Goal: Task Accomplishment & Management: Use online tool/utility

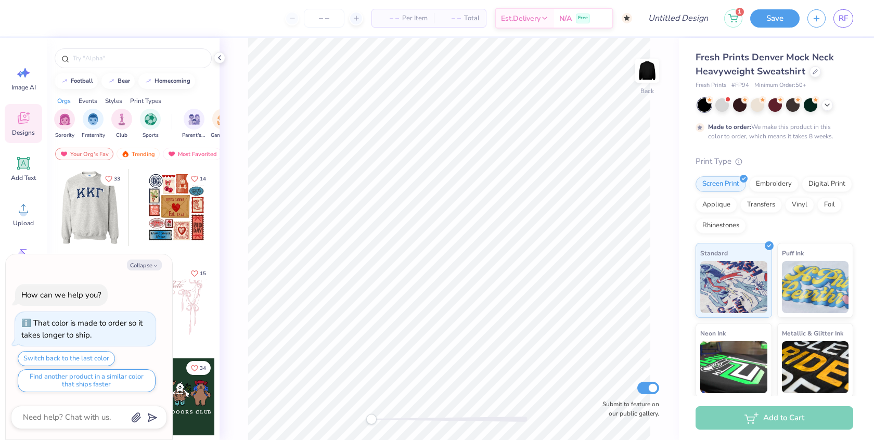
click at [52, 205] on div at bounding box center [13, 207] width 77 height 77
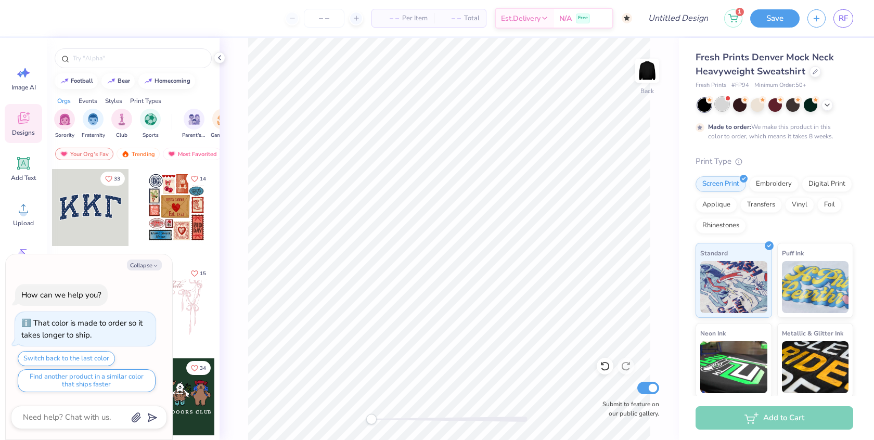
click at [723, 106] on div at bounding box center [722, 104] width 14 height 14
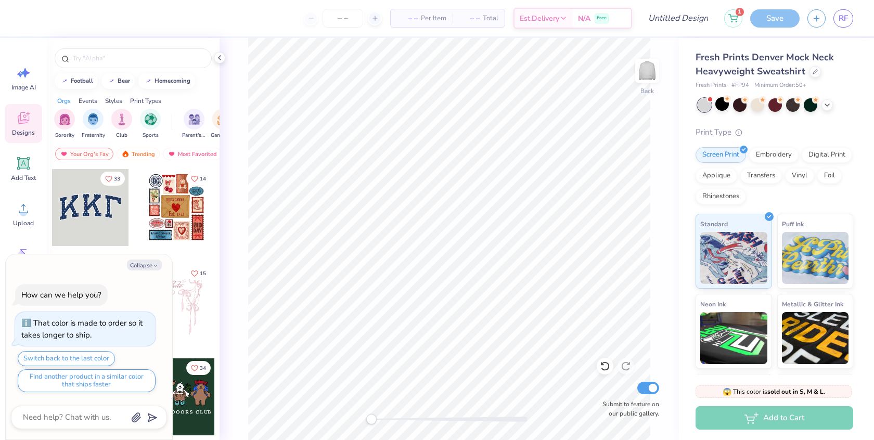
scroll to position [219, 0]
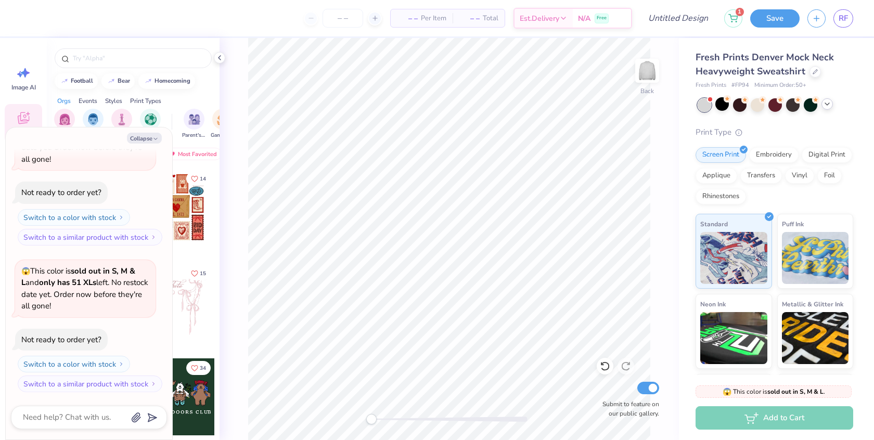
click at [823, 105] on icon at bounding box center [827, 104] width 8 height 8
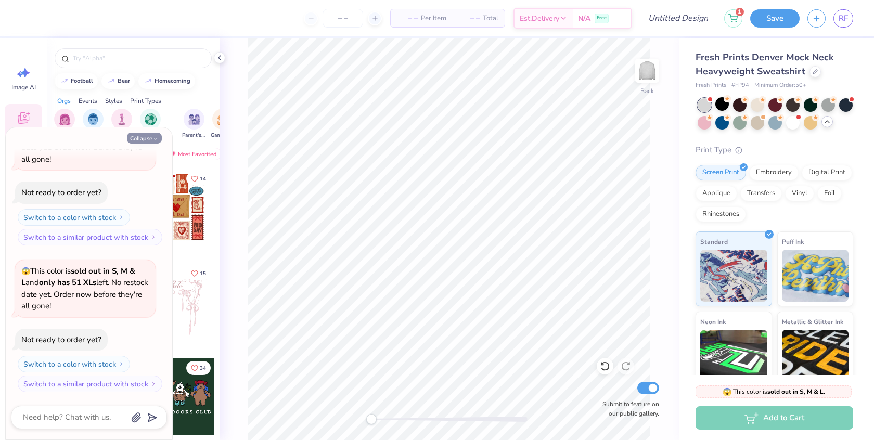
click at [147, 138] on button "Collapse" at bounding box center [144, 138] width 35 height 11
type textarea "x"
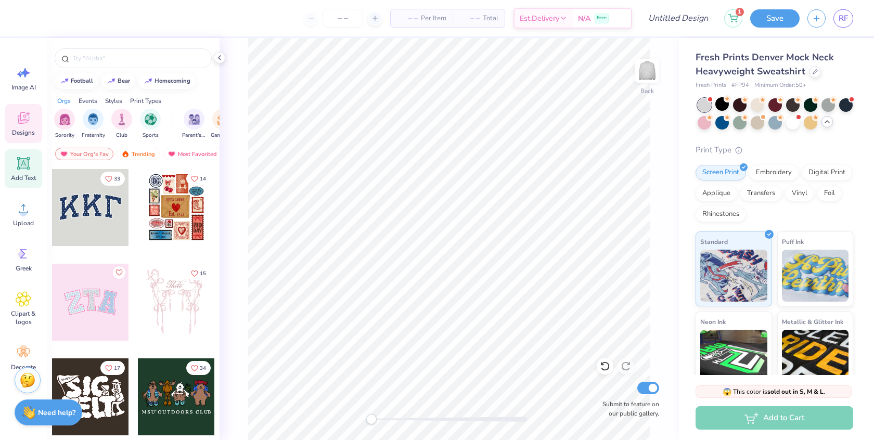
click at [23, 166] on icon at bounding box center [24, 164] width 10 height 10
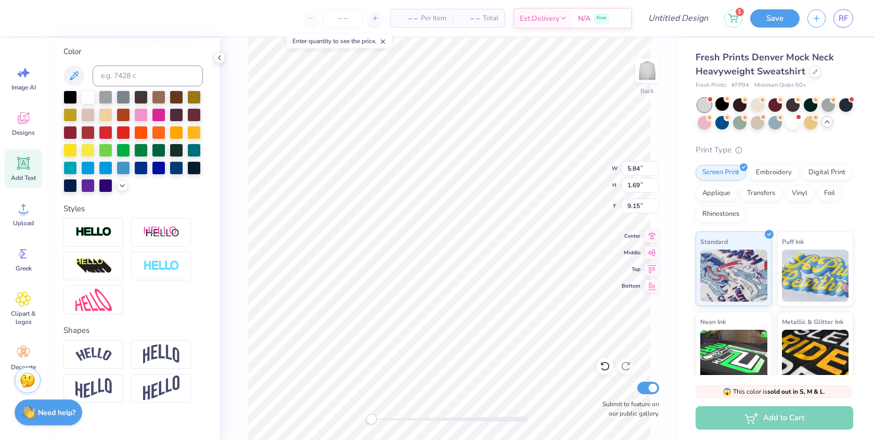
scroll to position [192, 0]
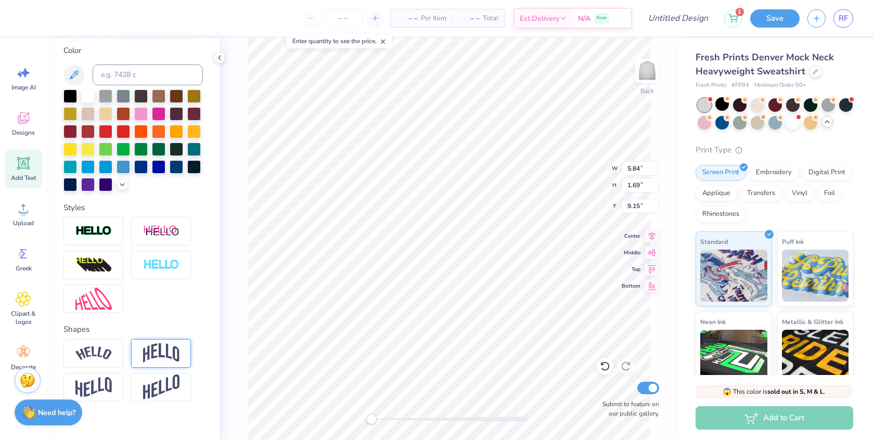
click at [156, 354] on img at bounding box center [161, 353] width 36 height 20
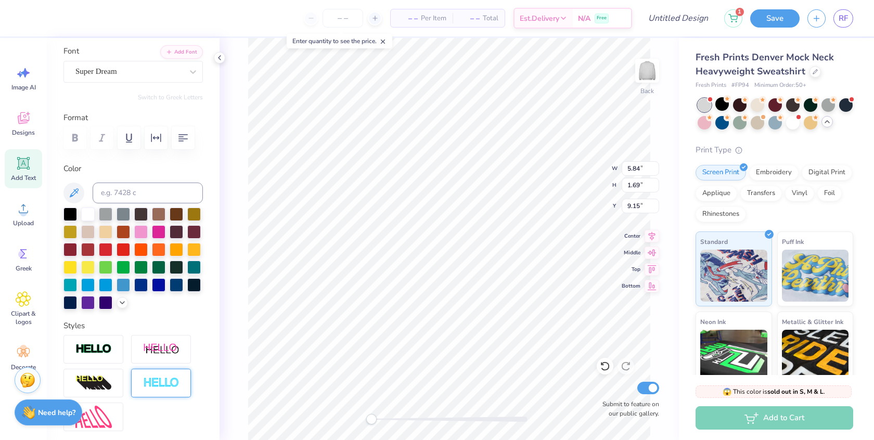
scroll to position [0, 0]
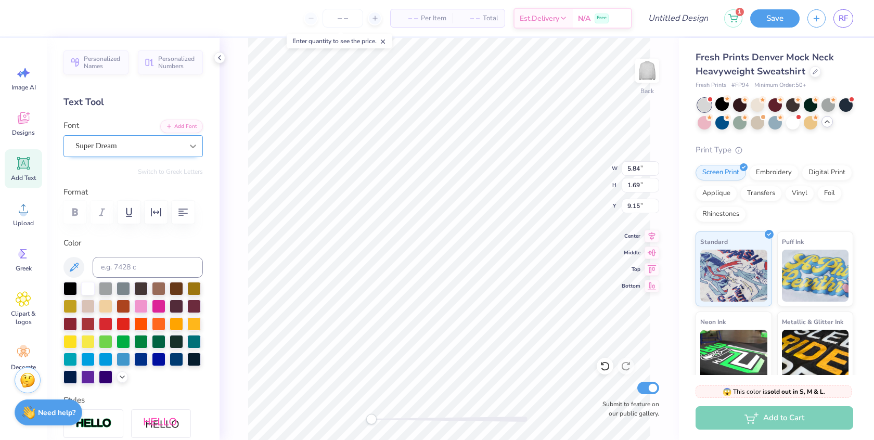
click at [199, 145] on div at bounding box center [193, 146] width 19 height 19
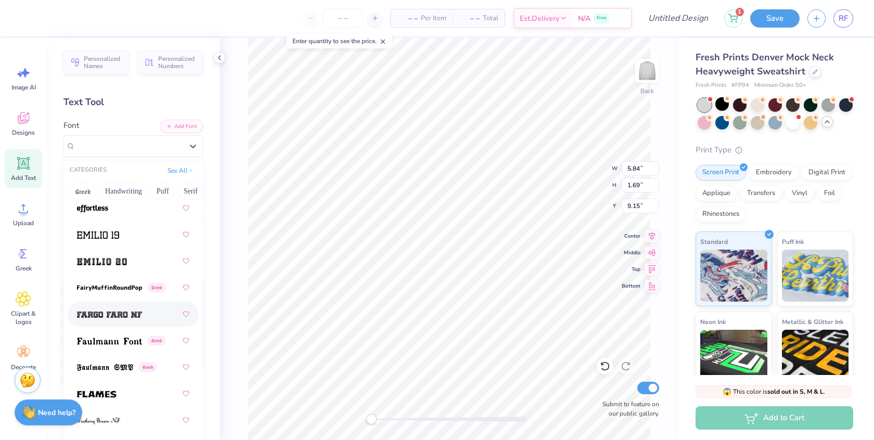
scroll to position [2993, 0]
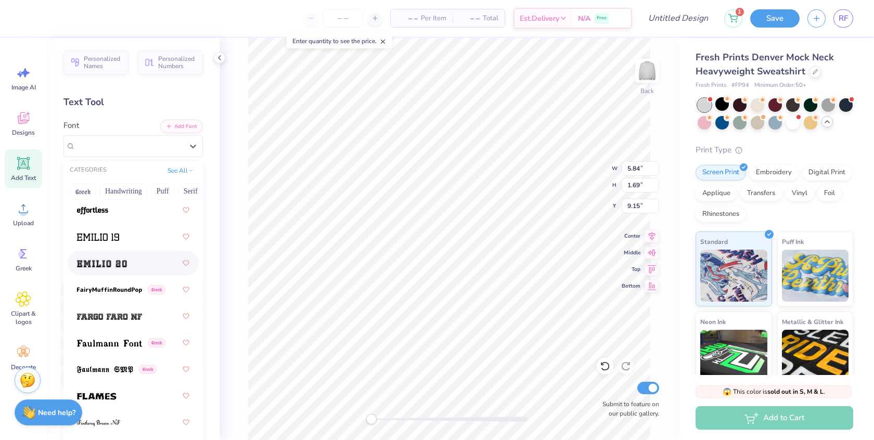
click at [142, 261] on div at bounding box center [133, 263] width 112 height 19
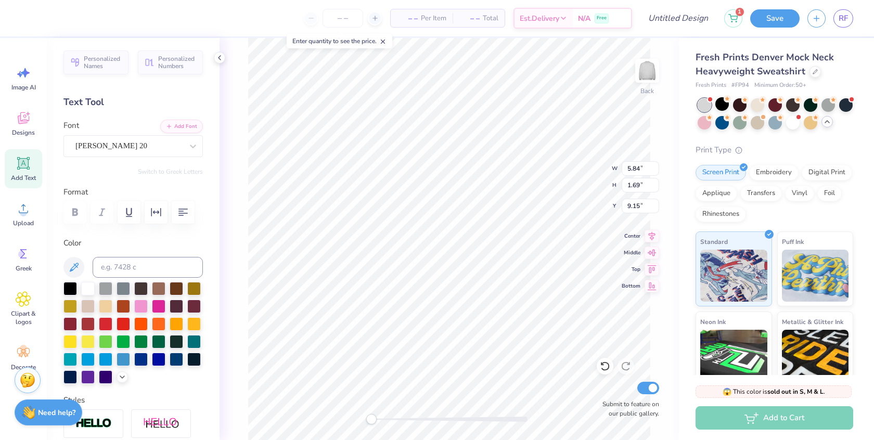
type textarea "T"
type textarea "[PERSON_NAME]"
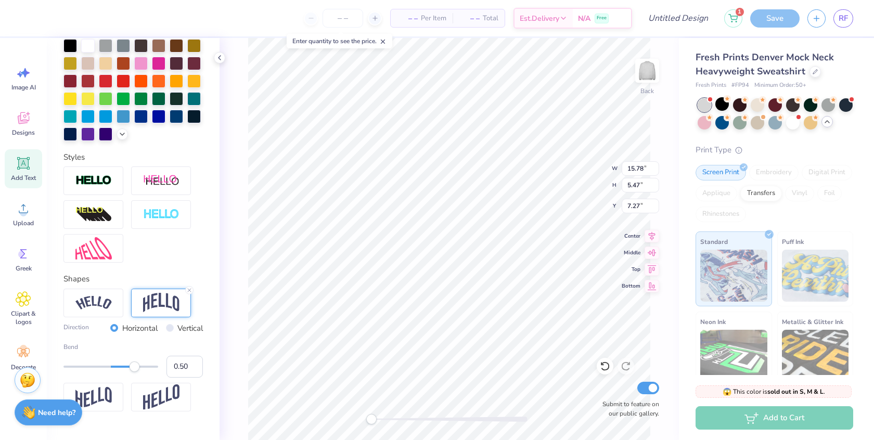
scroll to position [266, 0]
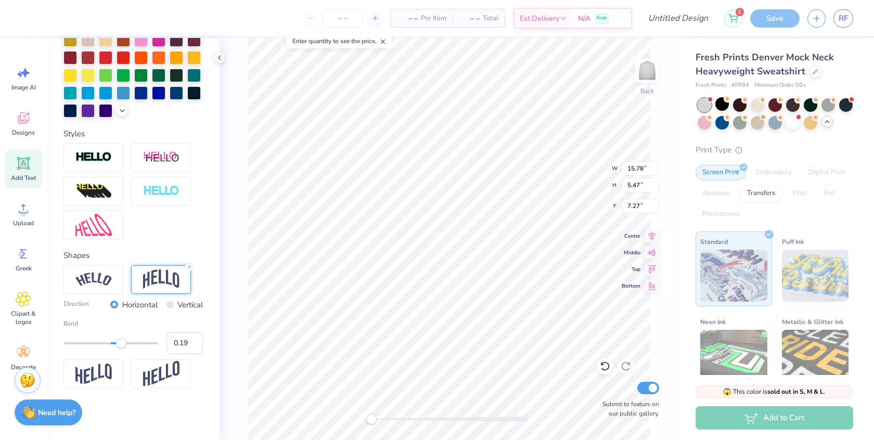
type input "0.18"
drag, startPoint x: 133, startPoint y: 343, endPoint x: 119, endPoint y: 343, distance: 13.5
click at [119, 343] on div "Accessibility label" at bounding box center [119, 343] width 10 height 10
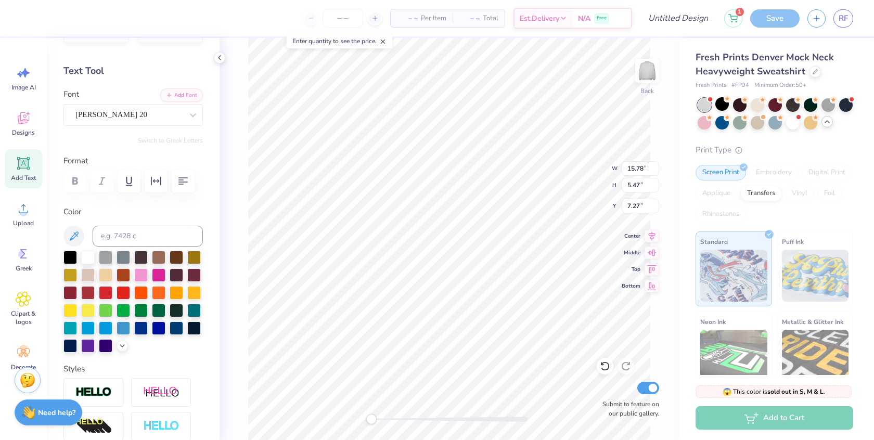
scroll to position [0, 0]
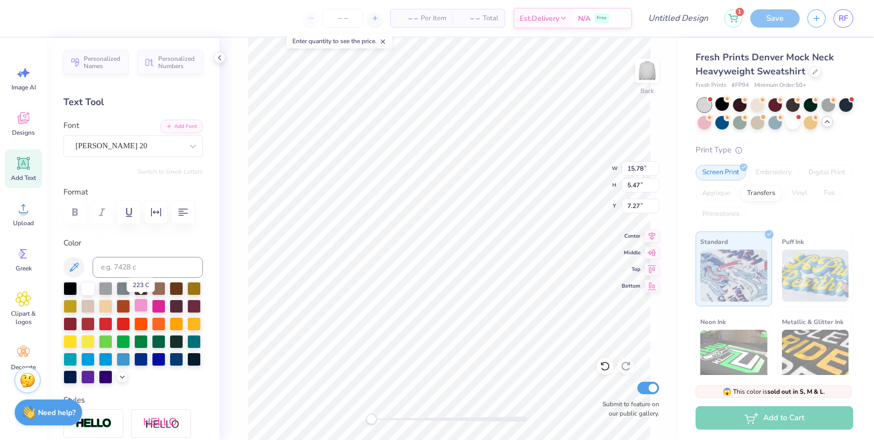
click at [143, 305] on div at bounding box center [141, 306] width 14 height 14
click at [146, 356] on div at bounding box center [141, 359] width 14 height 14
click at [177, 361] on div at bounding box center [177, 359] width 14 height 14
click at [796, 120] on div at bounding box center [793, 122] width 14 height 14
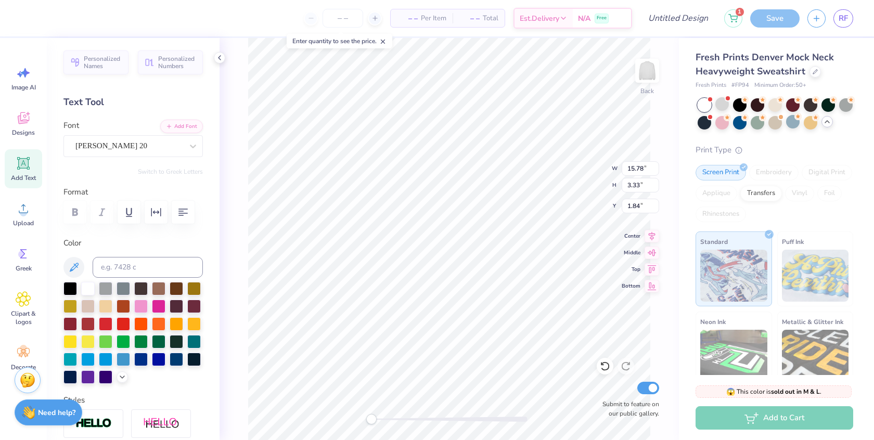
type input "3.33"
type input "1.84"
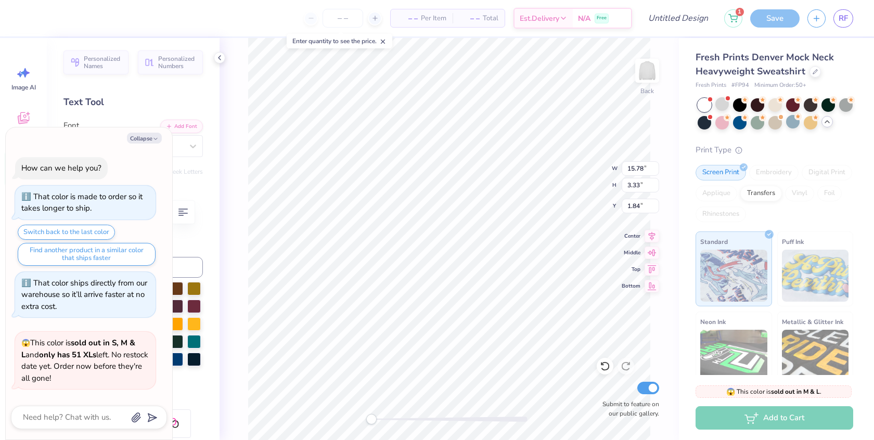
scroll to position [366, 0]
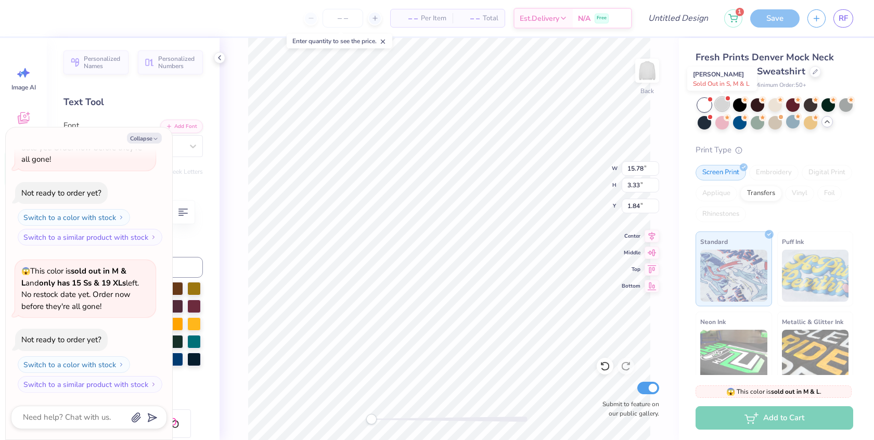
click at [718, 99] on div at bounding box center [722, 104] width 14 height 14
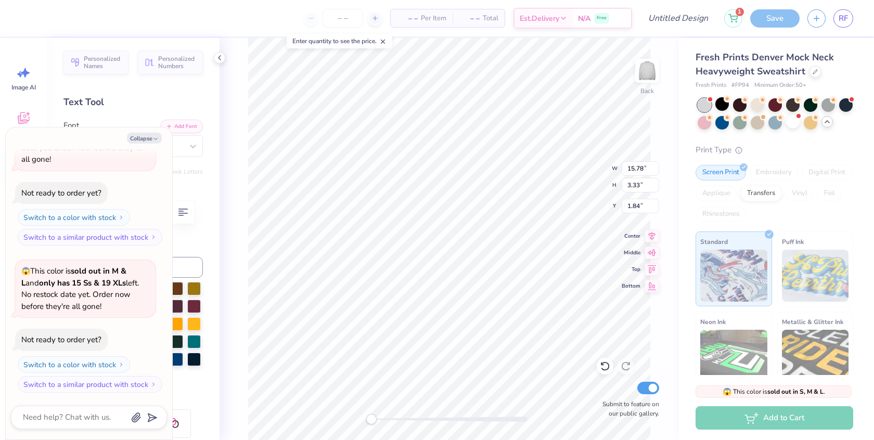
scroll to position [513, 0]
click at [152, 138] on icon "button" at bounding box center [155, 139] width 6 height 6
type textarea "x"
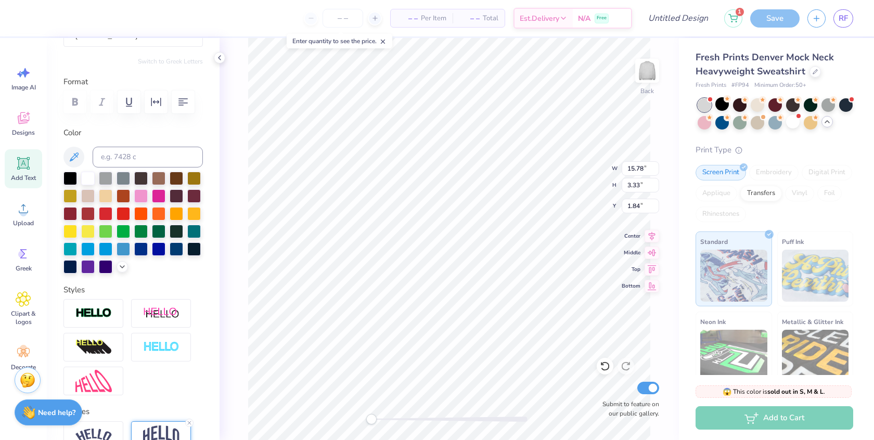
scroll to position [127, 0]
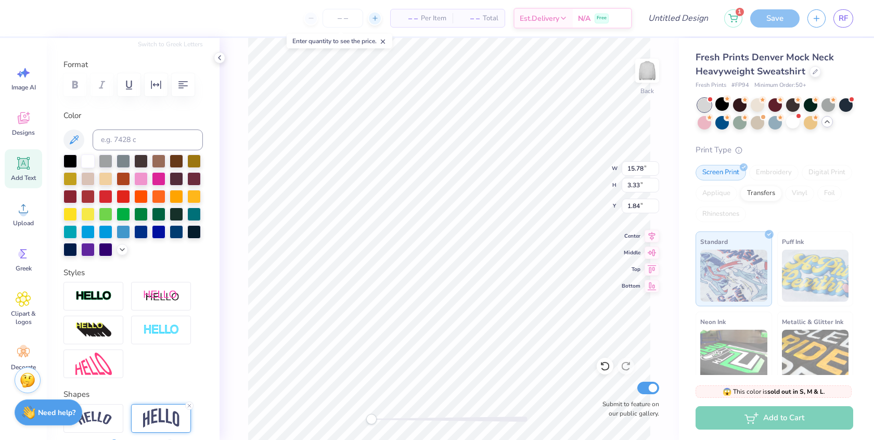
click at [375, 20] on icon at bounding box center [374, 18] width 7 height 7
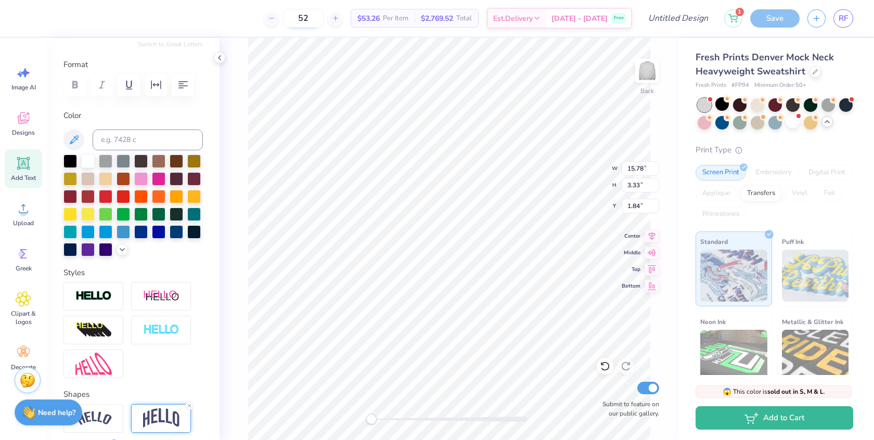
click at [307, 19] on input "52" at bounding box center [303, 18] width 41 height 19
click at [278, 17] on div at bounding box center [271, 18] width 14 height 14
type input "50"
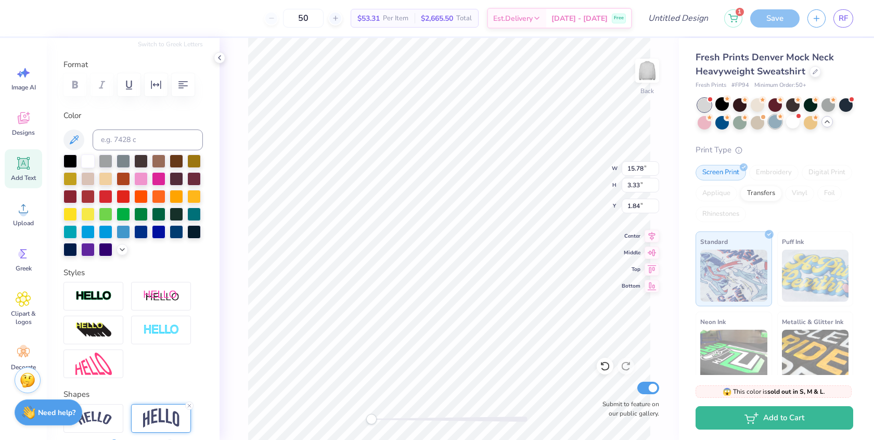
click at [778, 121] on div at bounding box center [775, 122] width 14 height 14
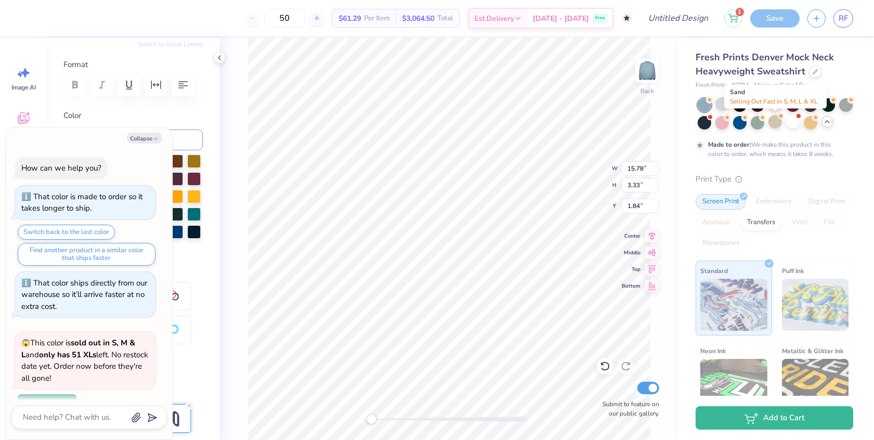
scroll to position [677, 0]
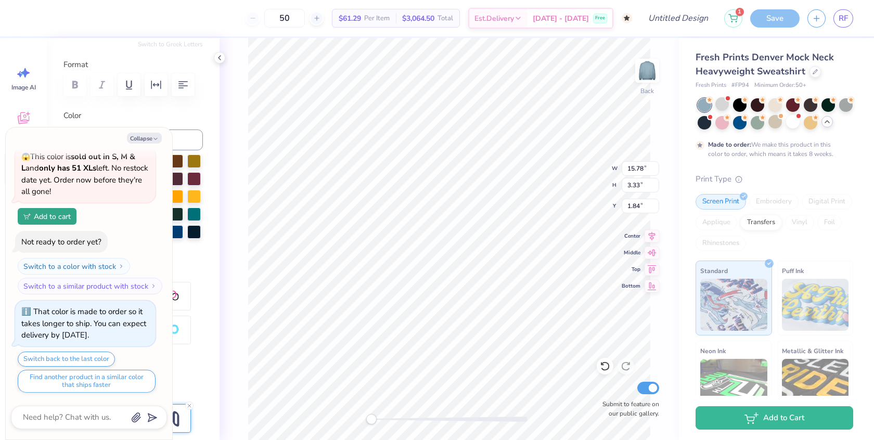
click at [829, 125] on div at bounding box center [826, 121] width 11 height 11
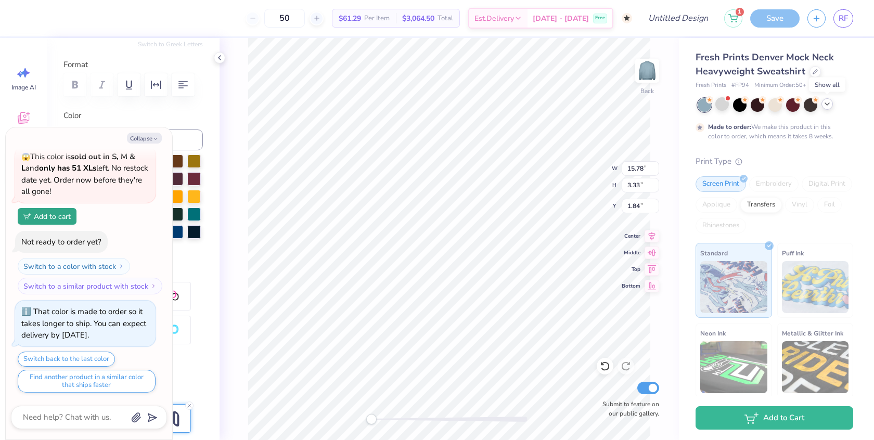
click at [831, 102] on div at bounding box center [826, 103] width 11 height 11
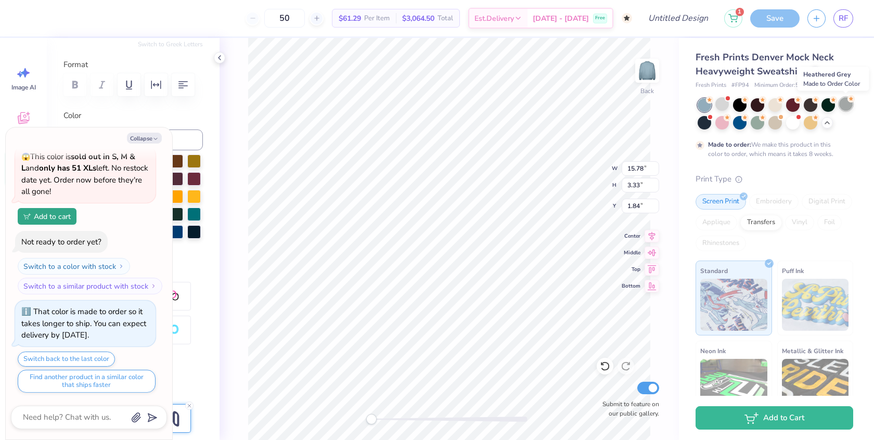
click at [844, 110] on div at bounding box center [846, 104] width 14 height 14
click at [829, 107] on div at bounding box center [828, 104] width 14 height 14
click at [811, 105] on div at bounding box center [811, 104] width 14 height 14
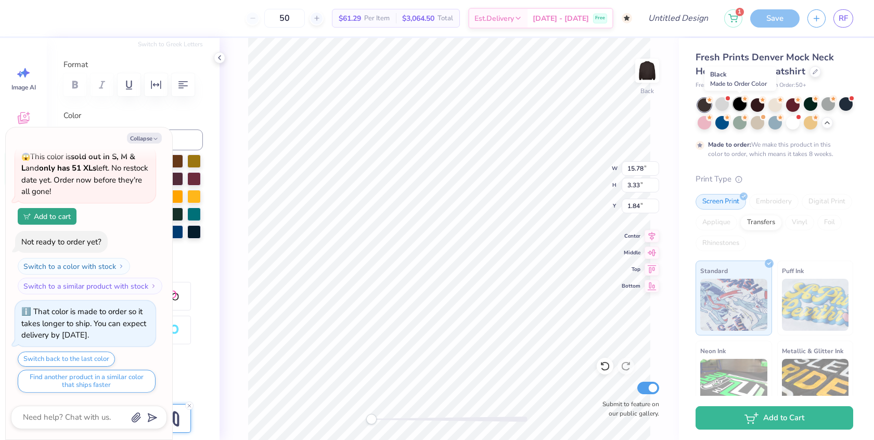
click at [743, 101] on circle at bounding box center [744, 98] width 7 height 7
click at [720, 106] on div at bounding box center [722, 104] width 14 height 14
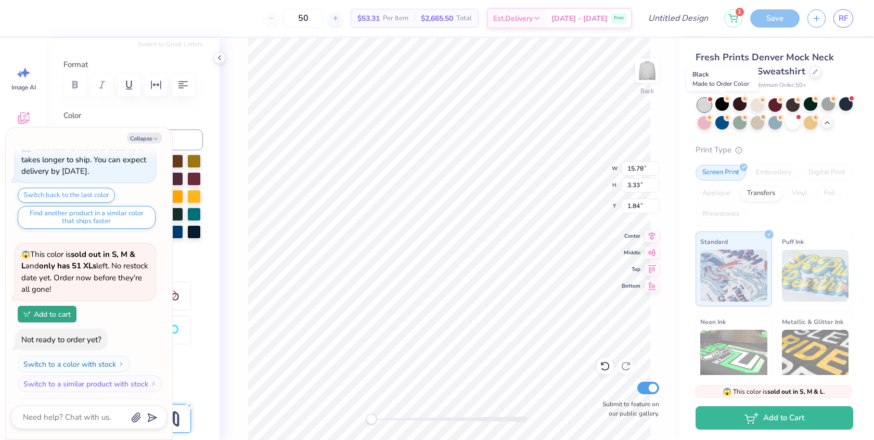
scroll to position [905, 0]
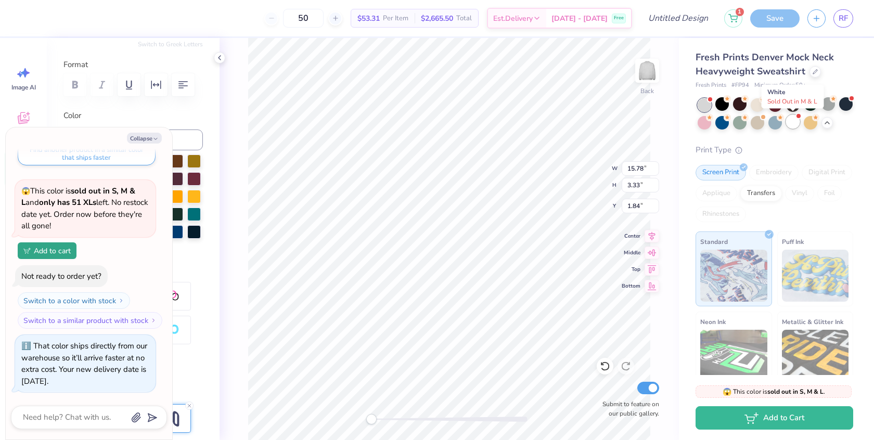
click at [788, 123] on div at bounding box center [793, 122] width 14 height 14
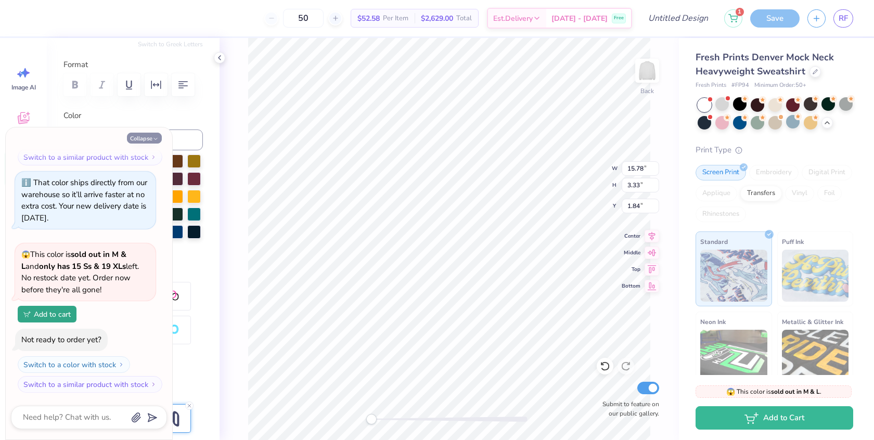
click at [157, 138] on icon "button" at bounding box center [155, 139] width 6 height 6
type textarea "x"
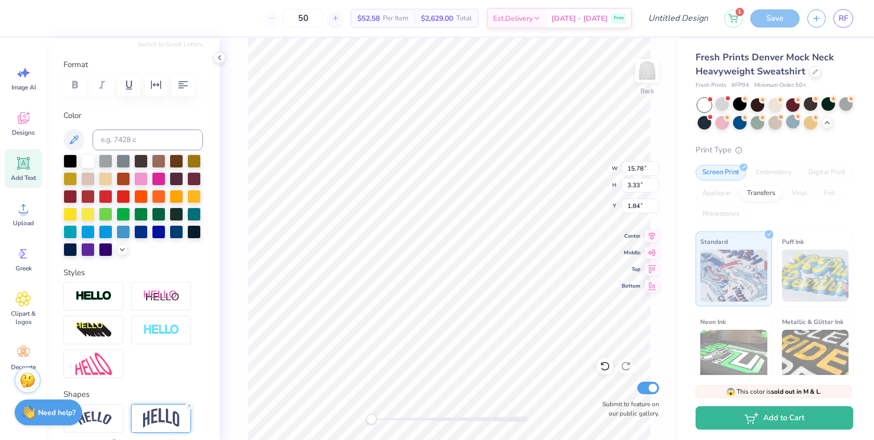
scroll to position [0, 0]
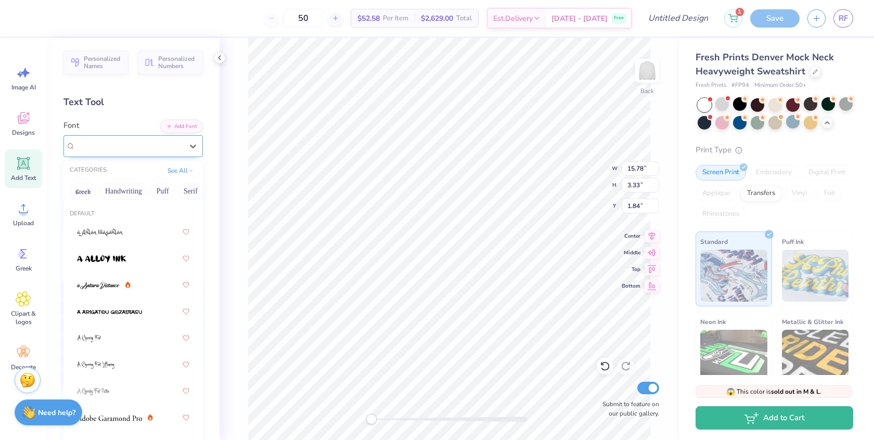
click at [127, 144] on div "[PERSON_NAME] 20" at bounding box center [128, 146] width 109 height 16
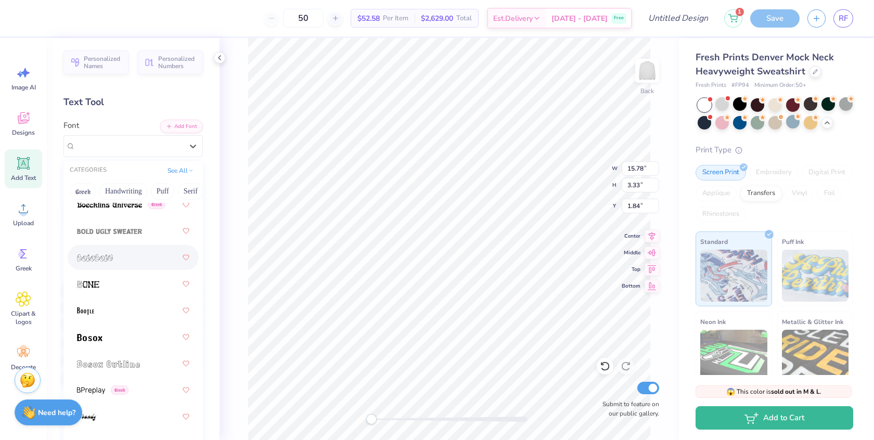
scroll to position [877, 0]
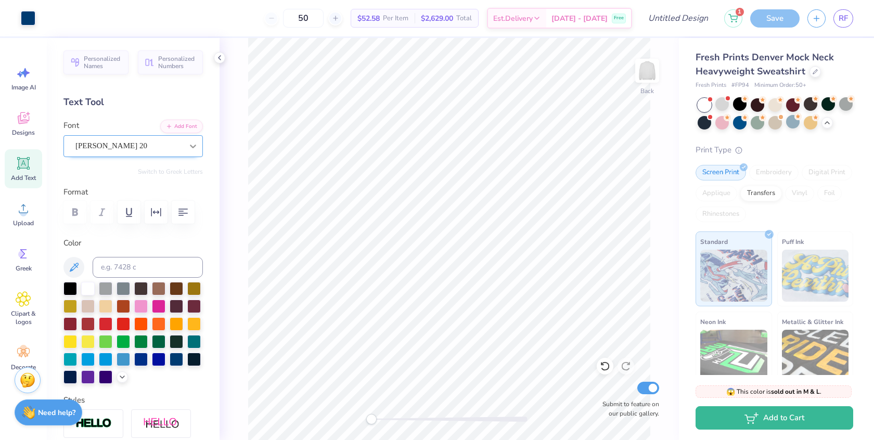
click at [189, 150] on icon at bounding box center [193, 146] width 10 height 10
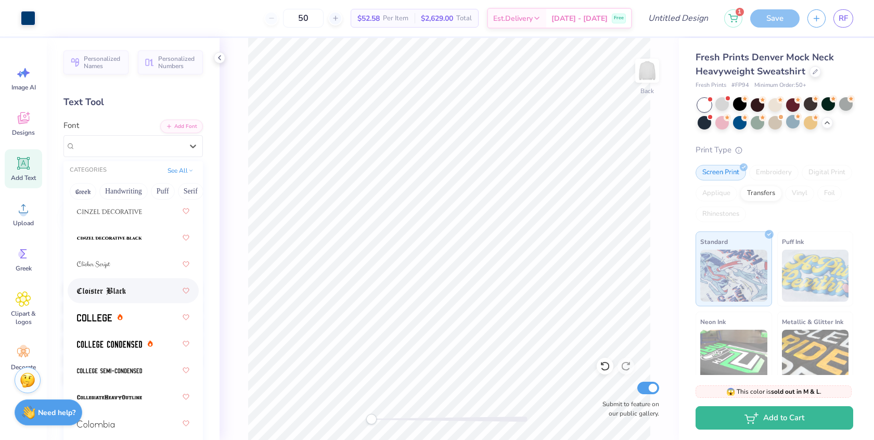
scroll to position [1826, 0]
click at [132, 321] on div at bounding box center [133, 316] width 112 height 19
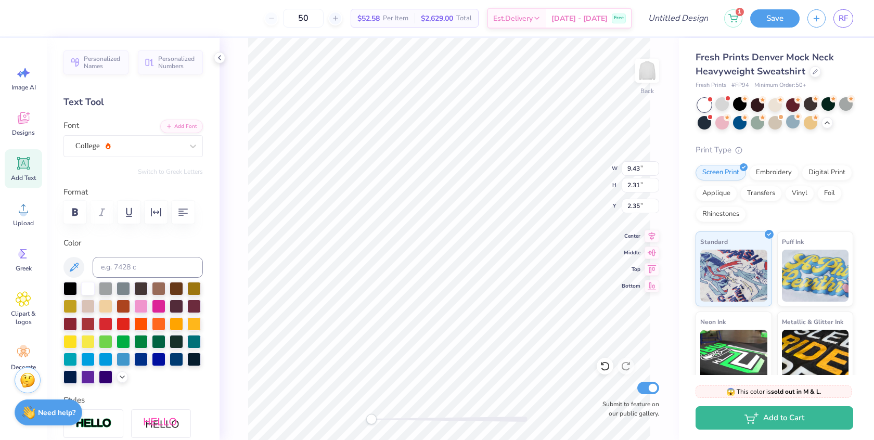
type input "11.96"
type input "2.93"
type input "1.74"
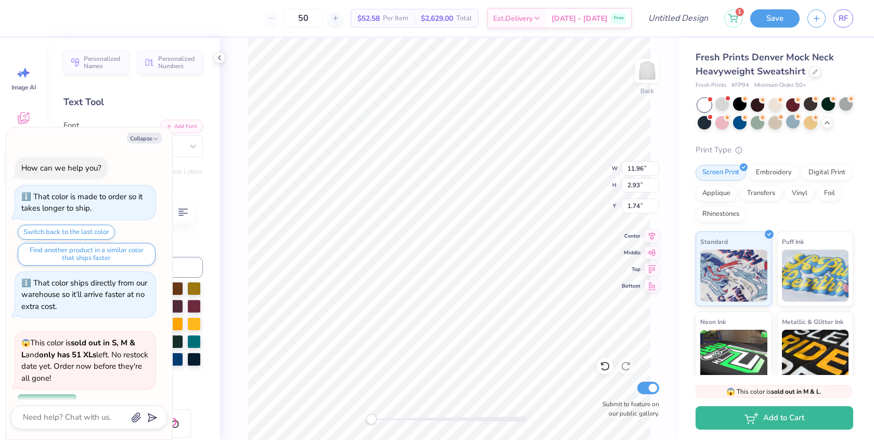
scroll to position [1154, 0]
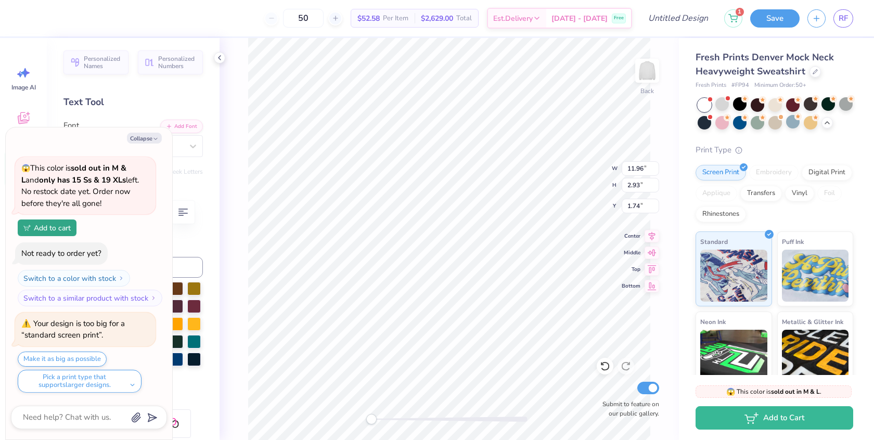
type textarea "x"
type input "13.97"
type input "3.42"
type input "1.73"
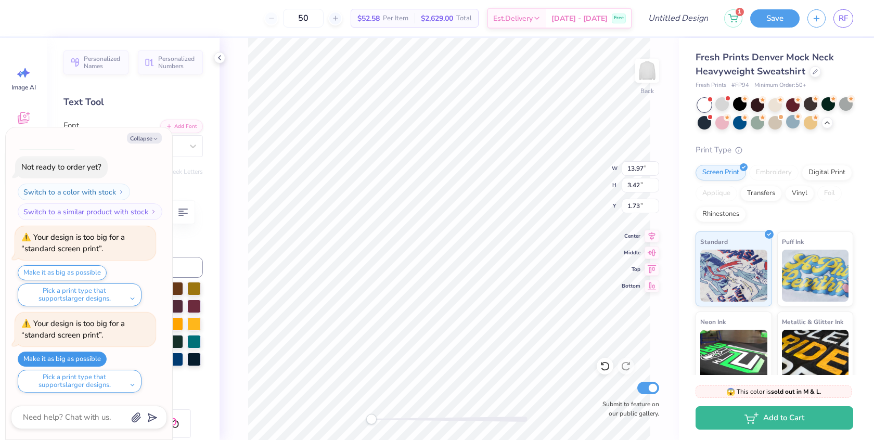
click at [79, 358] on button "Make it as big as possible" at bounding box center [62, 359] width 89 height 15
type textarea "x"
type input "15.00"
type input "3.67"
click at [152, 140] on button "Collapse" at bounding box center [144, 138] width 35 height 11
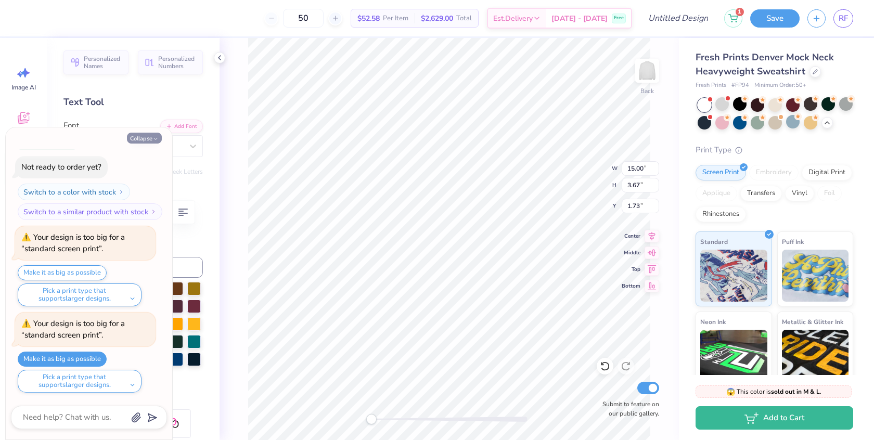
type textarea "x"
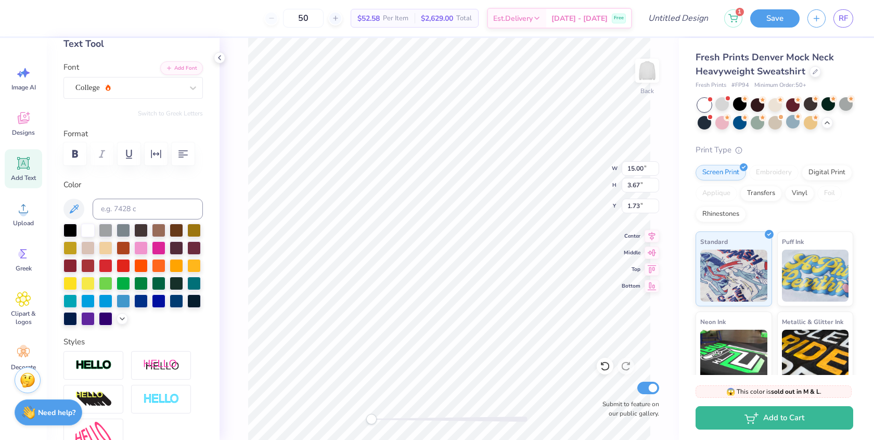
scroll to position [70, 0]
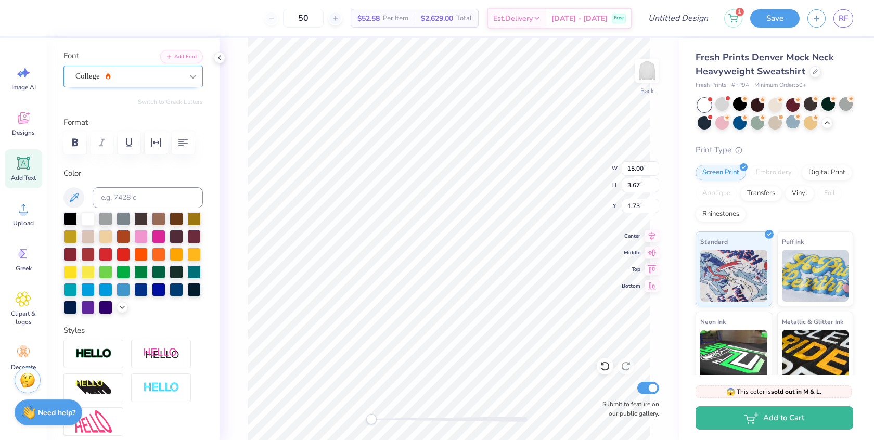
click at [185, 70] on div at bounding box center [193, 76] width 19 height 19
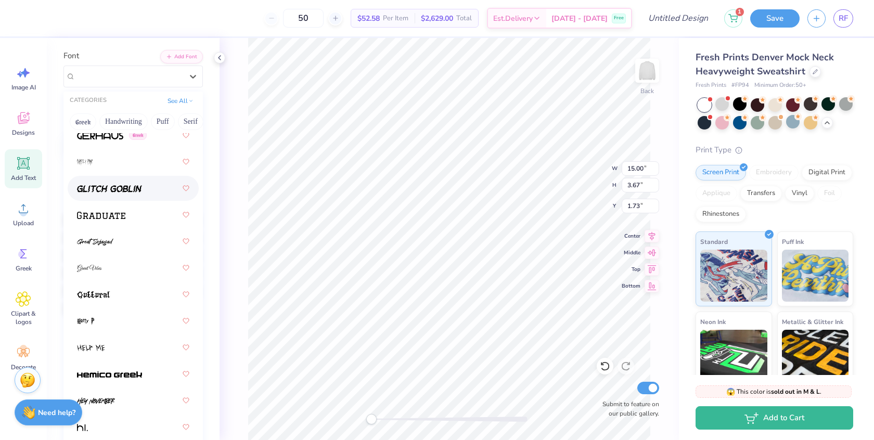
scroll to position [3426, 0]
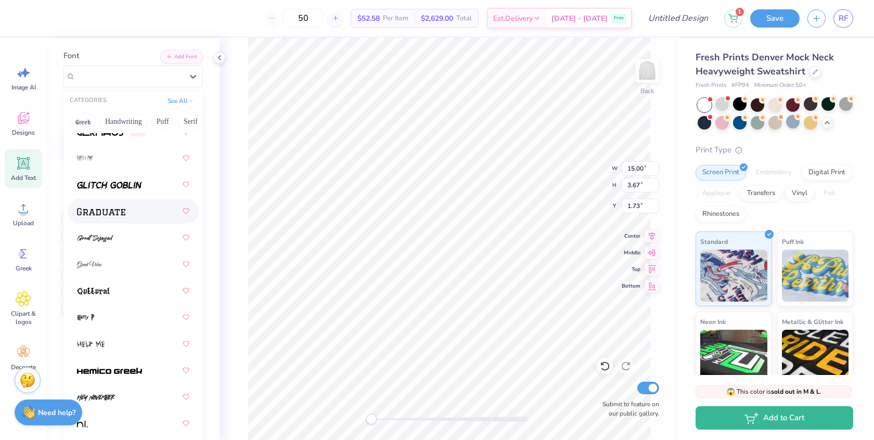
click at [146, 211] on div at bounding box center [133, 211] width 112 height 19
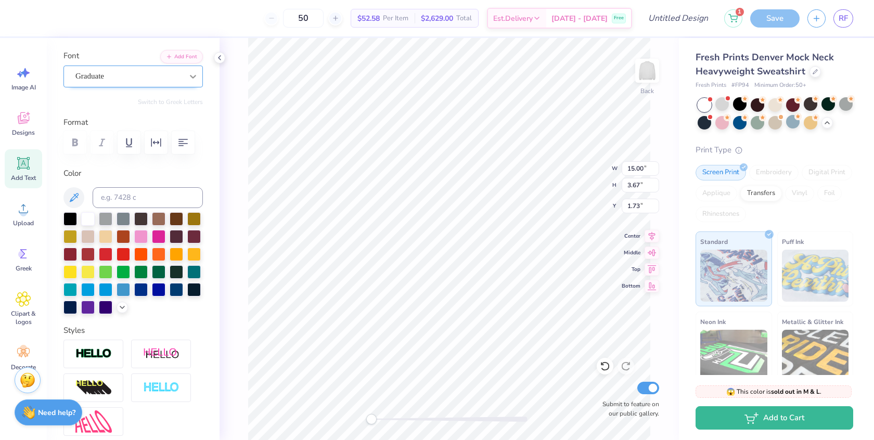
click at [187, 73] on div at bounding box center [193, 76] width 19 height 19
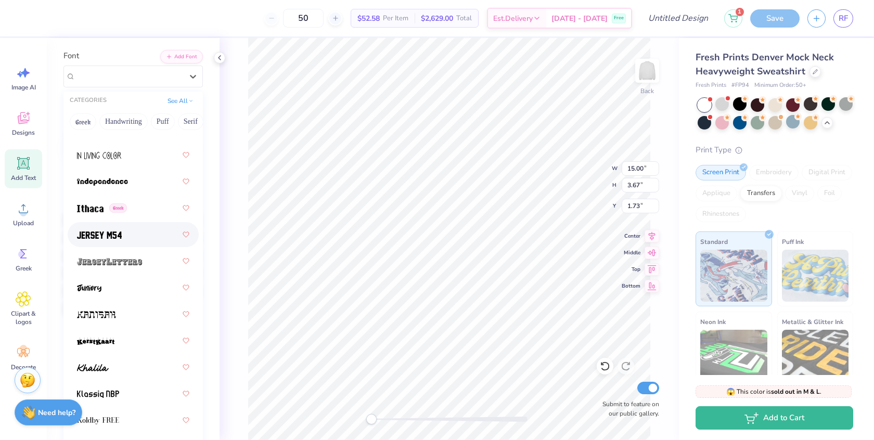
scroll to position [3963, 0]
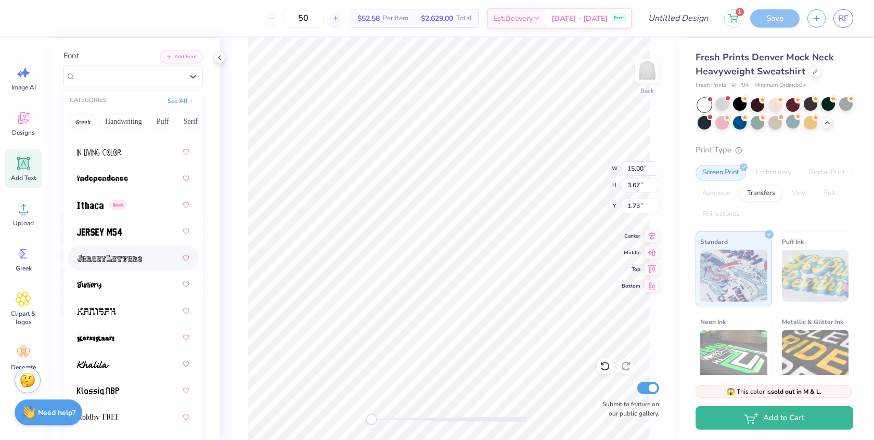
click at [144, 261] on div at bounding box center [133, 258] width 112 height 19
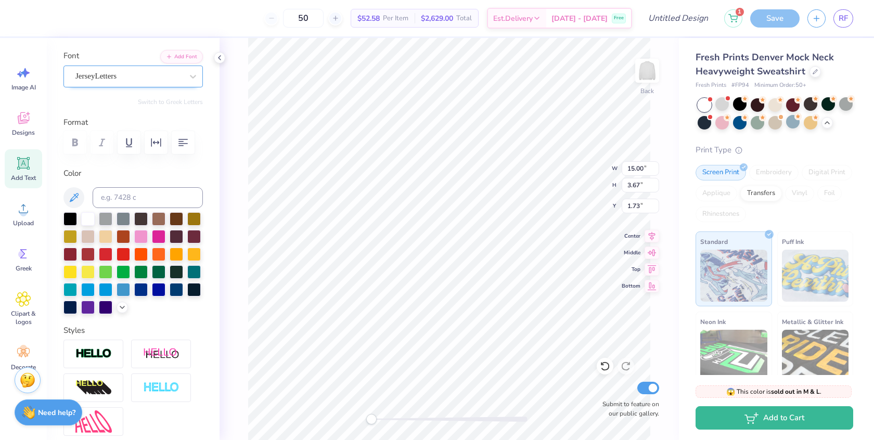
click at [161, 74] on div "JerseyLetters" at bounding box center [128, 76] width 109 height 16
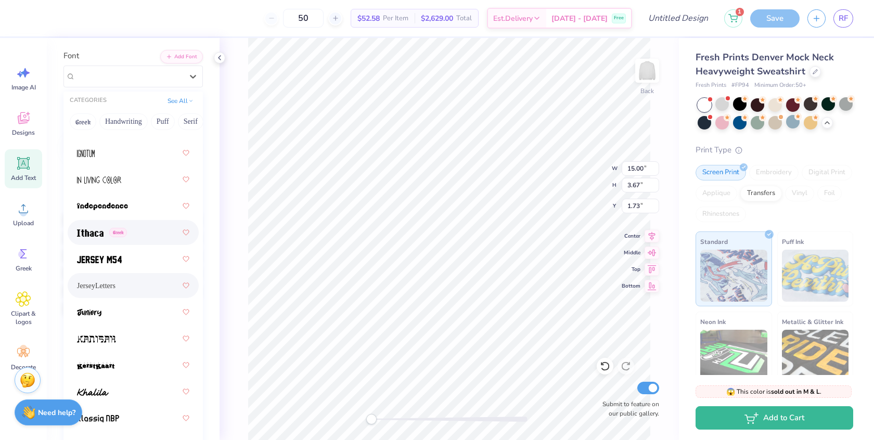
scroll to position [3959, 0]
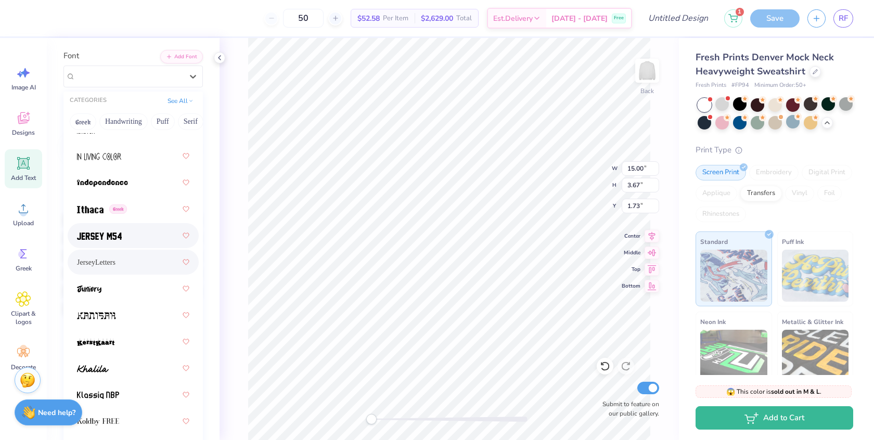
click at [140, 232] on div at bounding box center [133, 235] width 112 height 19
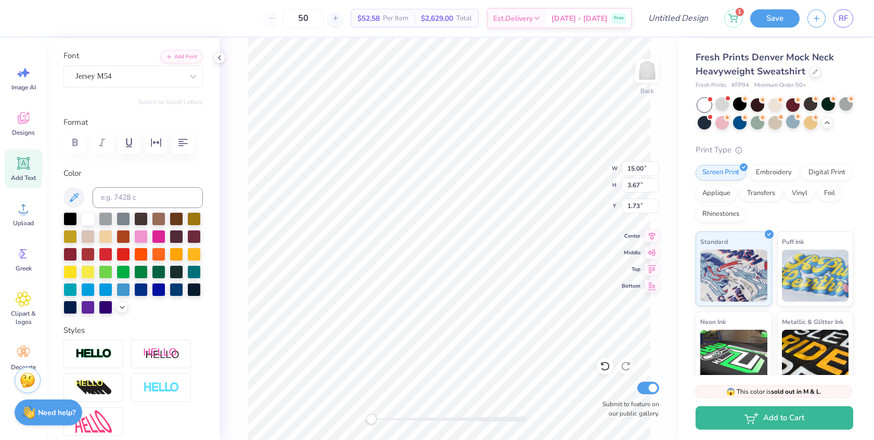
type input "11.84"
type input "3.23"
type input "1.95"
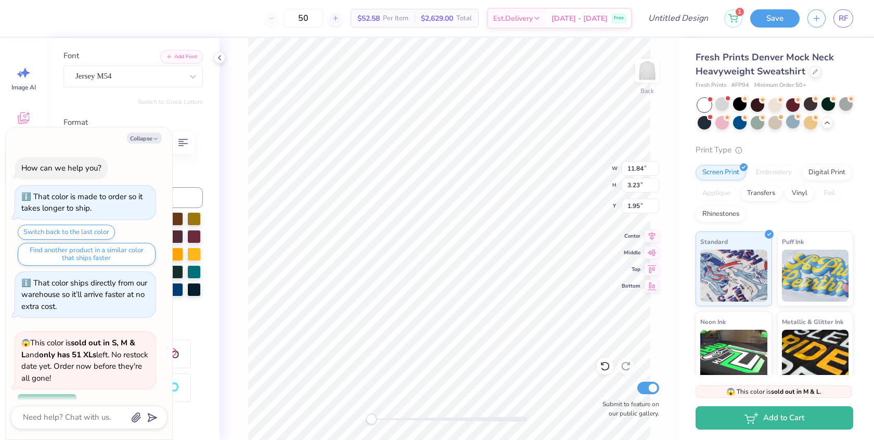
type textarea "x"
type input "14.17"
type input "3.87"
type input "1.74"
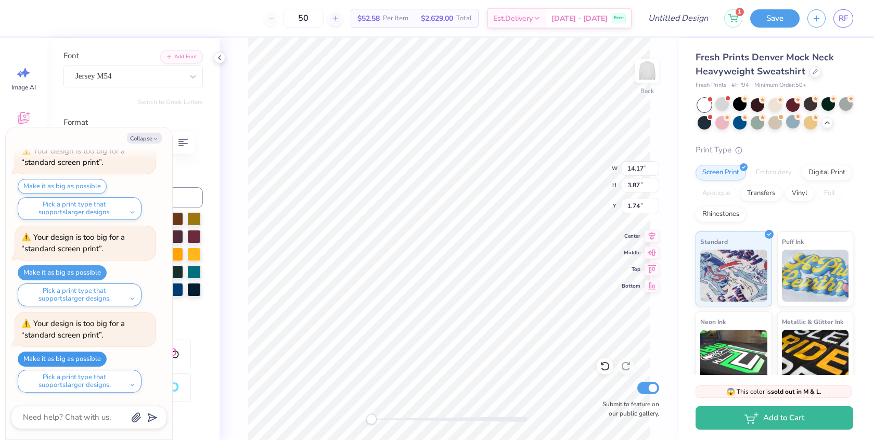
click at [93, 359] on button "Make it as big as possible" at bounding box center [62, 359] width 89 height 15
type textarea "x"
type input "15.00"
type input "4.10"
type input "1.51"
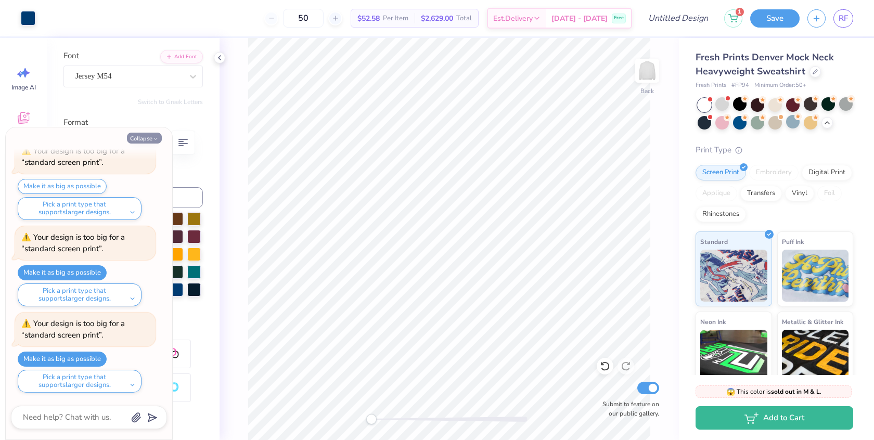
click at [147, 136] on button "Collapse" at bounding box center [144, 138] width 35 height 11
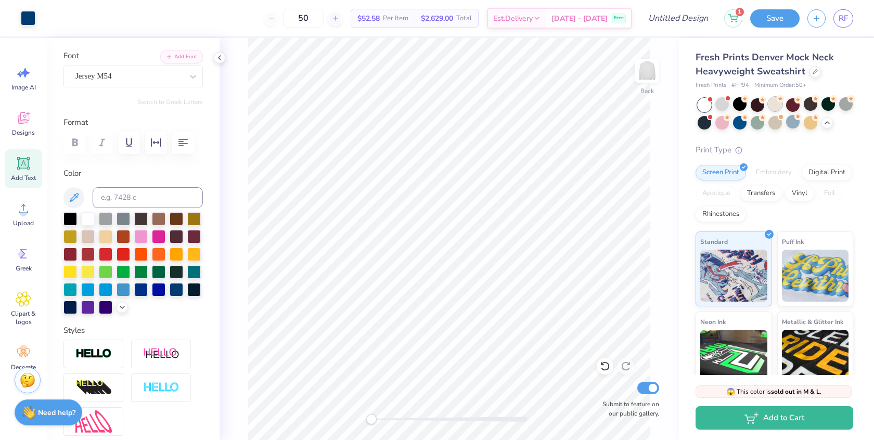
click at [775, 101] on div at bounding box center [775, 104] width 14 height 14
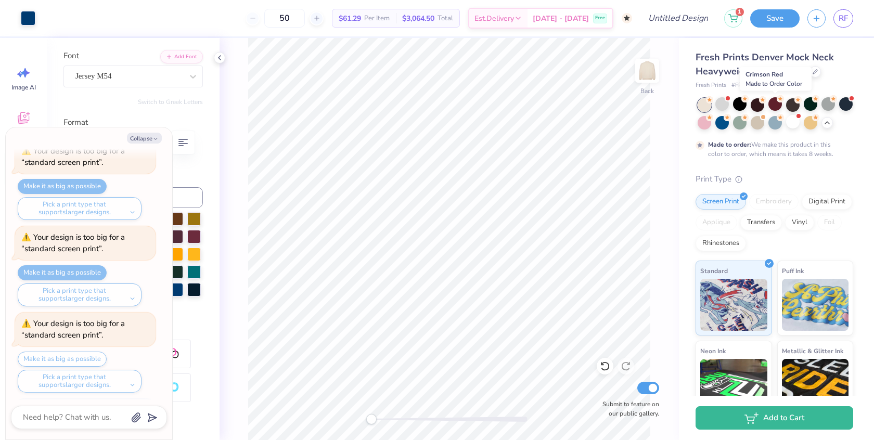
scroll to position [1512, 0]
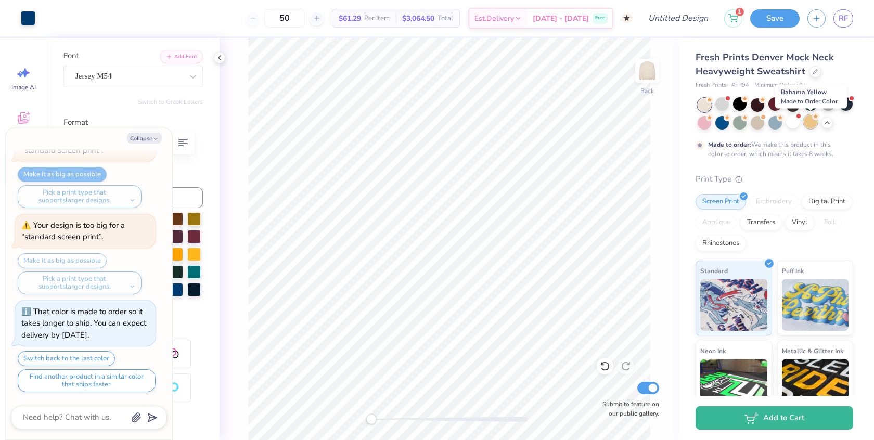
click at [812, 123] on div at bounding box center [811, 122] width 14 height 14
click at [790, 123] on div at bounding box center [793, 122] width 14 height 14
click at [776, 124] on div at bounding box center [775, 122] width 14 height 14
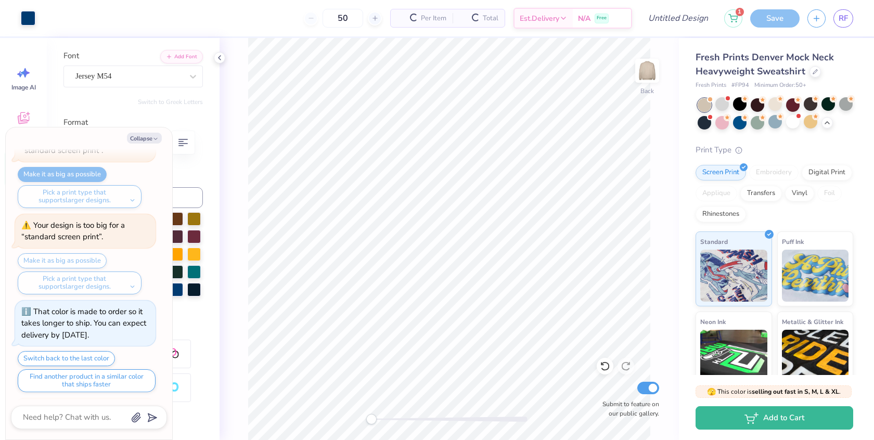
scroll to position [1813, 0]
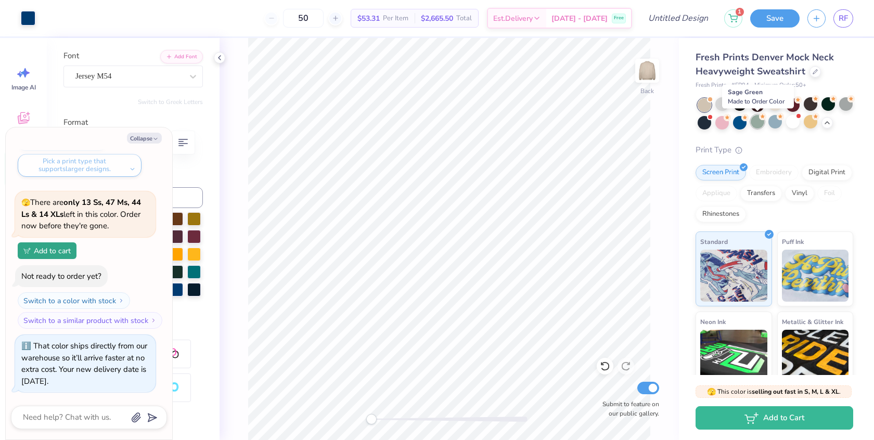
click at [755, 123] on div at bounding box center [758, 122] width 14 height 14
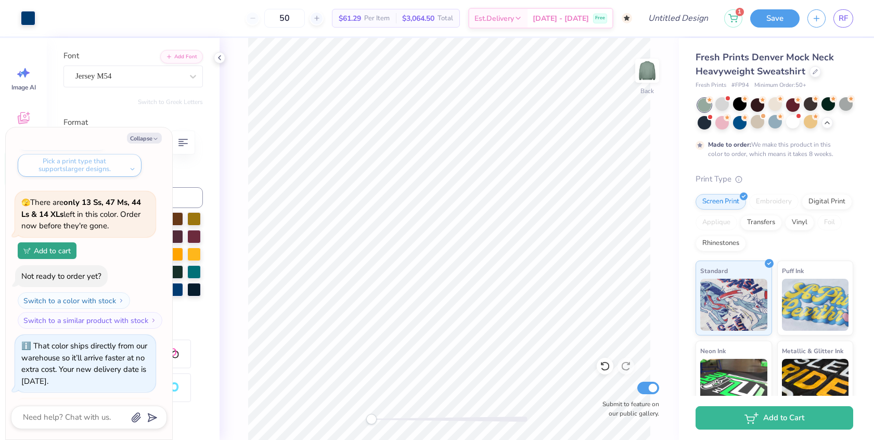
scroll to position [1997, 0]
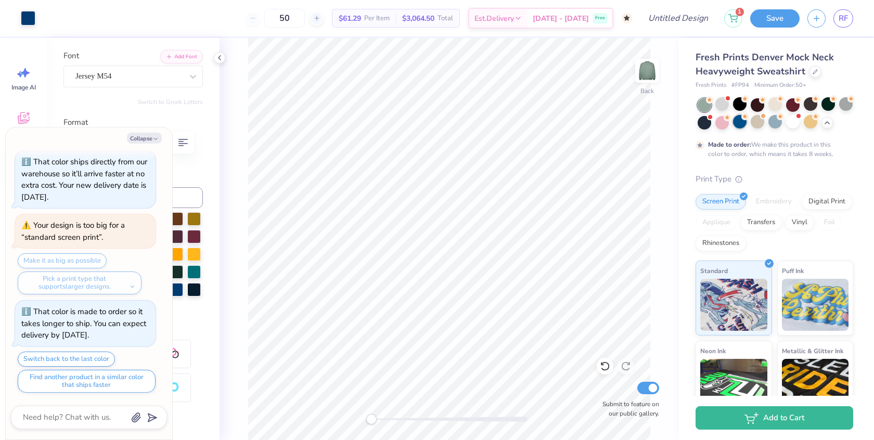
click at [740, 121] on div at bounding box center [740, 122] width 14 height 14
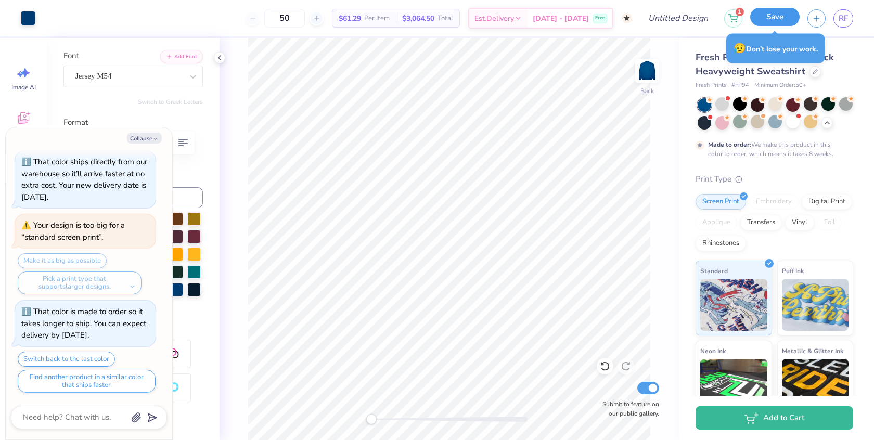
click at [774, 16] on button "Save" at bounding box center [774, 17] width 49 height 18
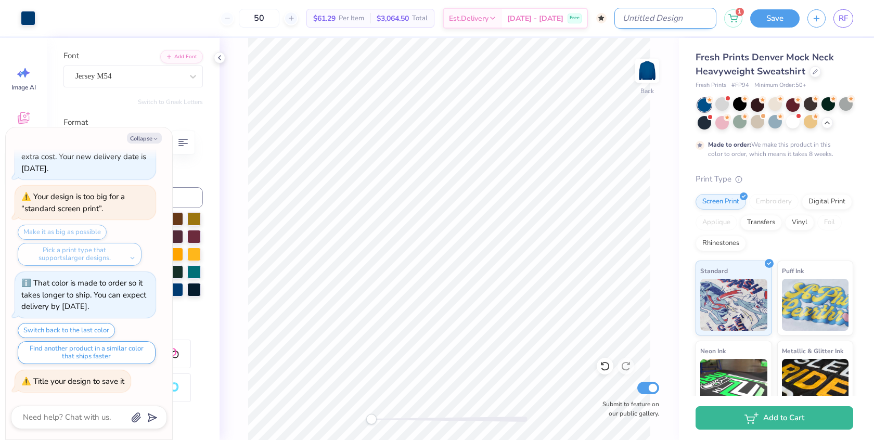
type textarea "x"
click at [695, 22] on input "Design Title" at bounding box center [665, 18] width 102 height 21
type input "M"
type textarea "x"
type input "MI"
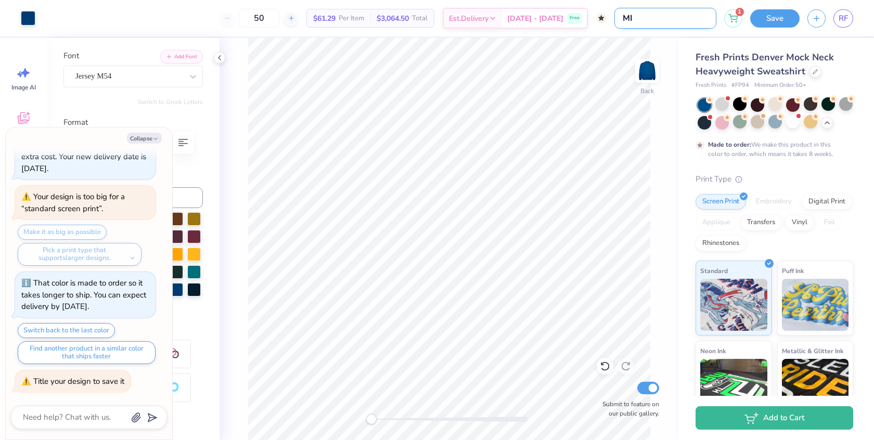
type textarea "x"
type input "MIR"
type textarea "x"
type input "MI"
type textarea "x"
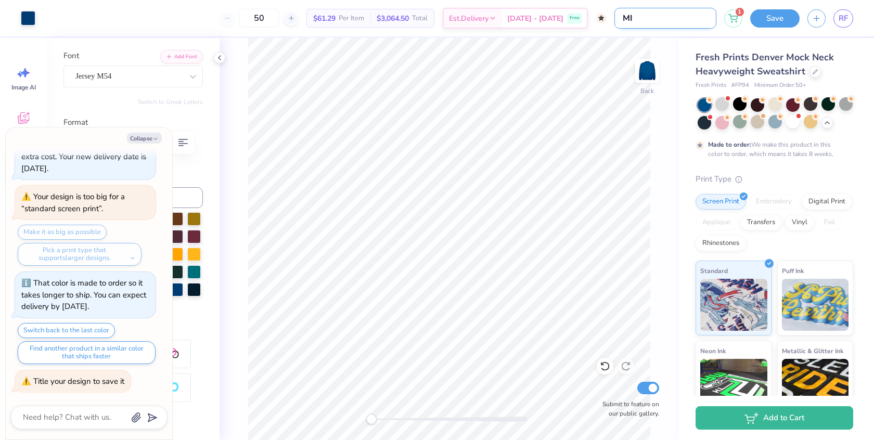
type input "M"
type textarea "x"
type input "Mi"
type textarea "x"
type input "Mir"
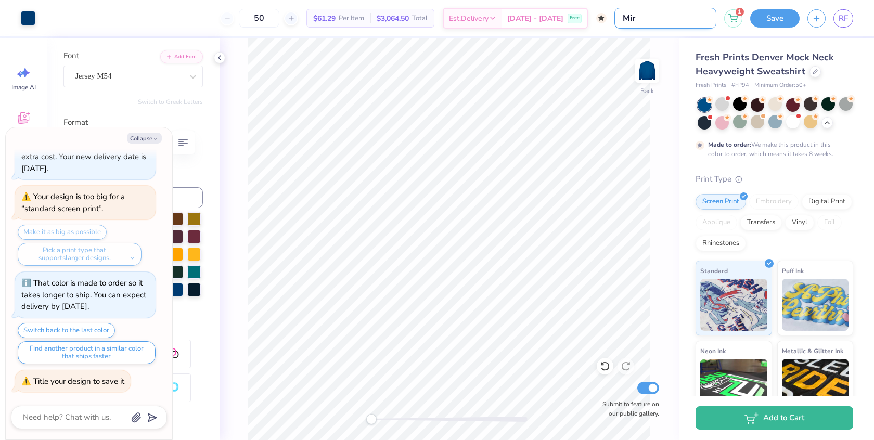
type textarea "x"
type input "Mira"
type textarea "x"
type input "[PERSON_NAME]"
type textarea "x"
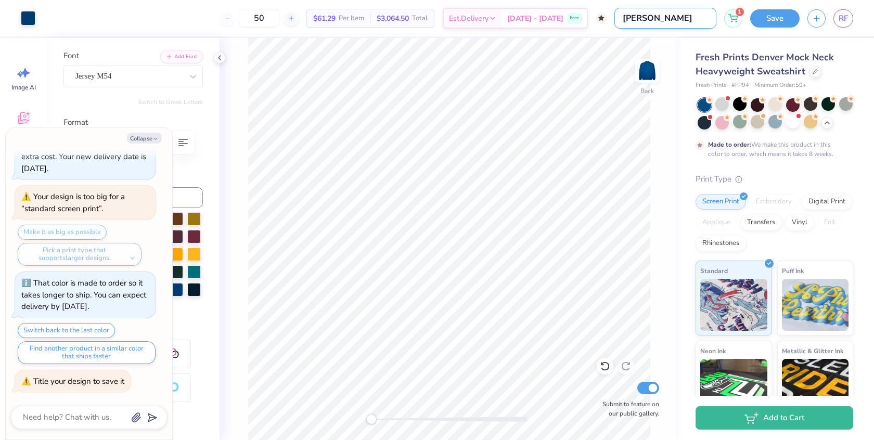
type input "MiraMa"
type textarea "x"
type input "MiraMar"
type textarea "x"
type input "MiraMarP"
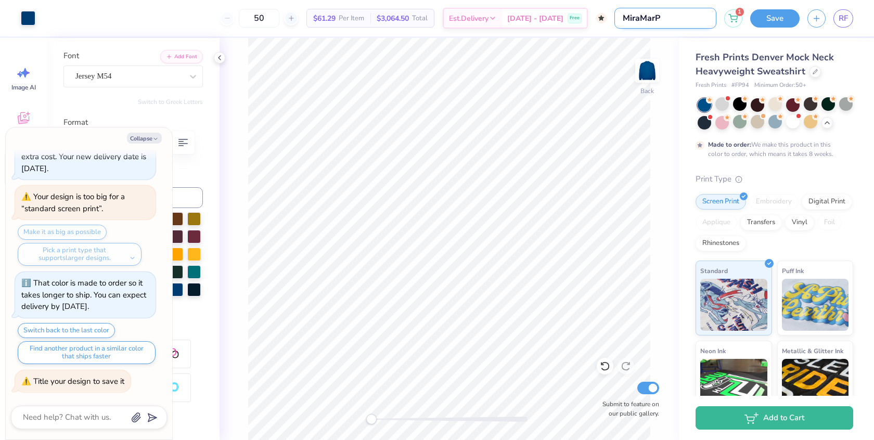
type textarea "x"
type input "MiraMarPa"
type textarea "x"
type input "MiraMarPar"
type textarea "x"
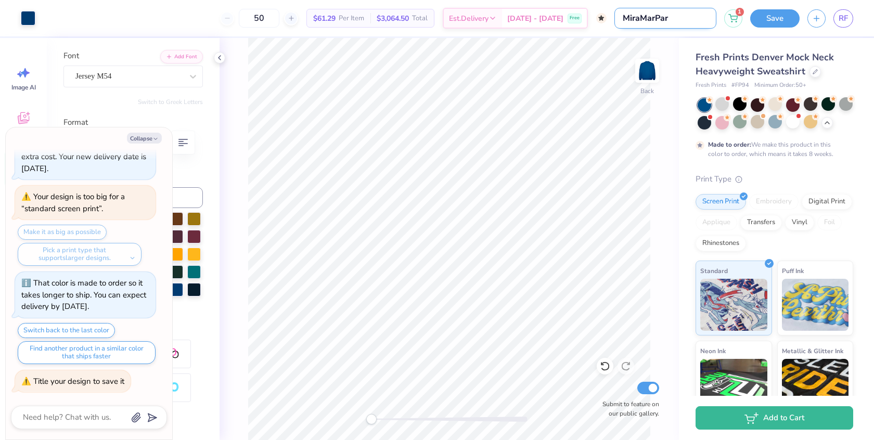
type input "MiraMarPark"
type textarea "x"
type input "MiraMarParke"
type textarea "x"
type input "MiraMarParke"
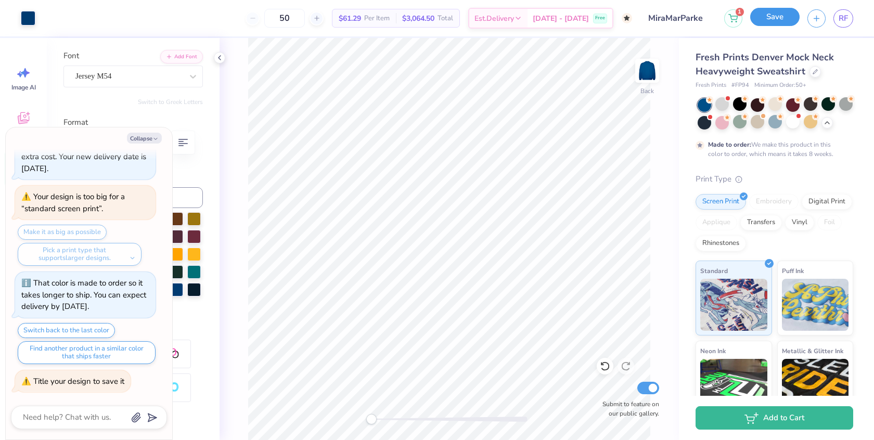
click at [783, 19] on button "Save" at bounding box center [774, 17] width 49 height 18
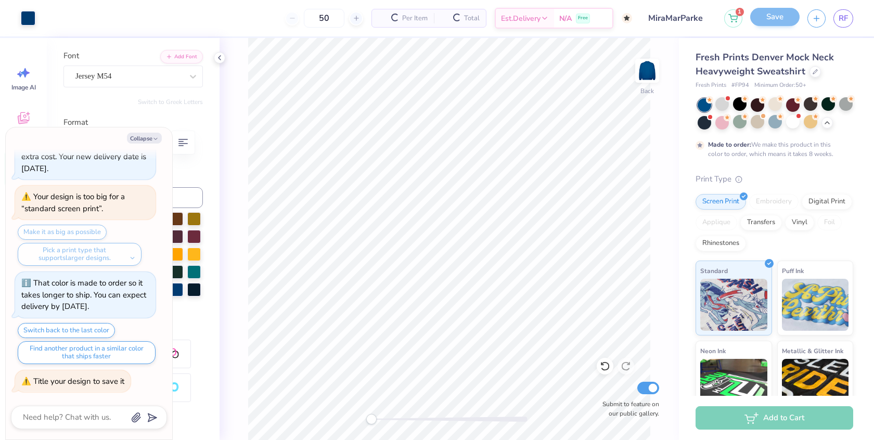
scroll to position [1910, 0]
click at [737, 241] on div "Rhinestones" at bounding box center [720, 242] width 50 height 16
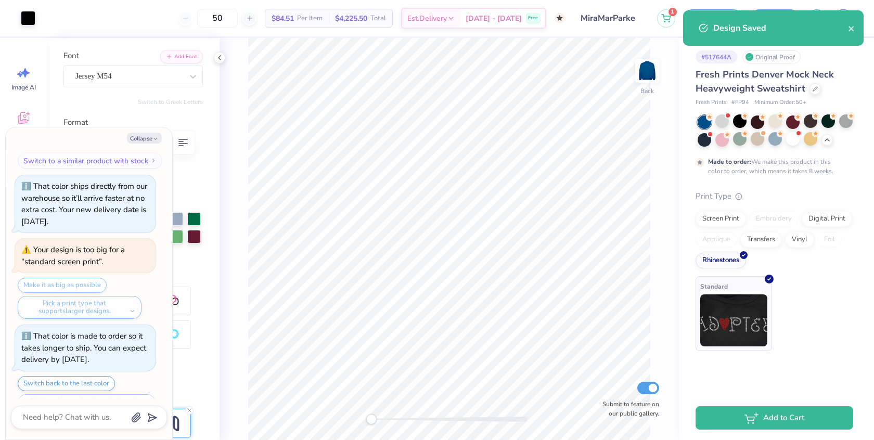
scroll to position [2090, 0]
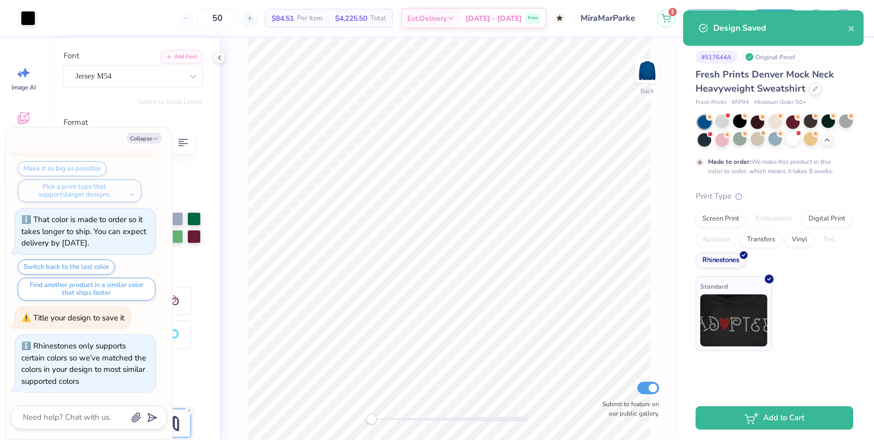
click at [739, 320] on img at bounding box center [733, 320] width 67 height 52
click at [720, 221] on body "Art colors 50 $84.51 Per Item $4,225.50 Total Est. Delivery [DATE] - [DATE] Fre…" at bounding box center [437, 220] width 874 height 440
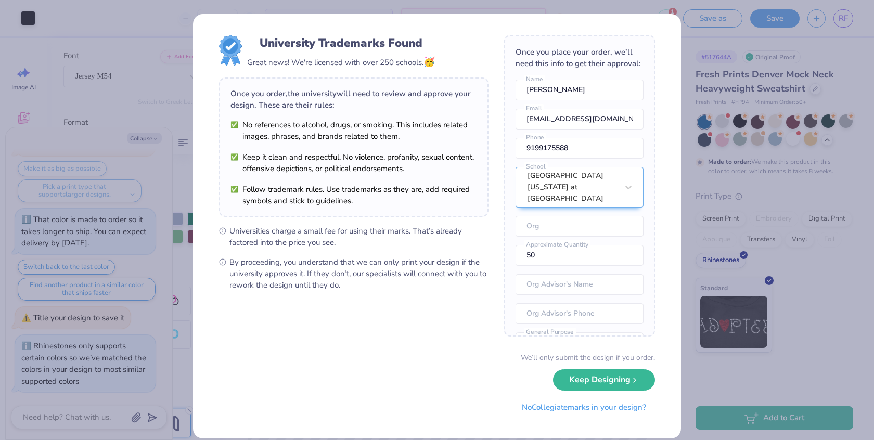
scroll to position [12, 0]
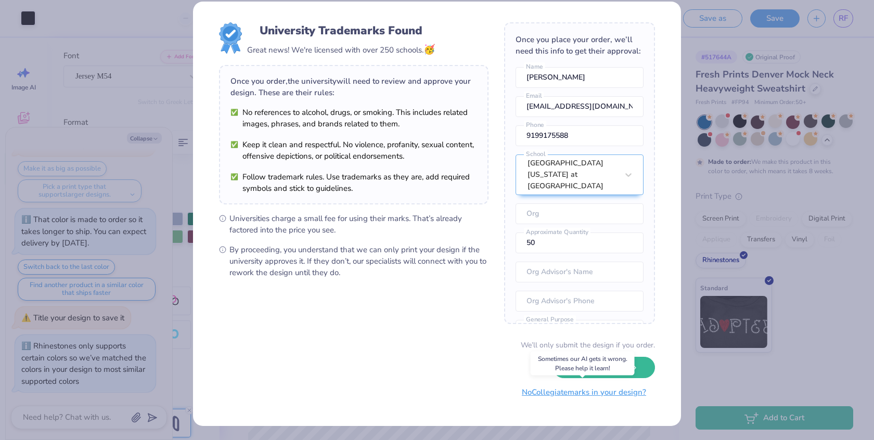
click at [600, 393] on button "No Collegiate marks in your design?" at bounding box center [584, 392] width 142 height 21
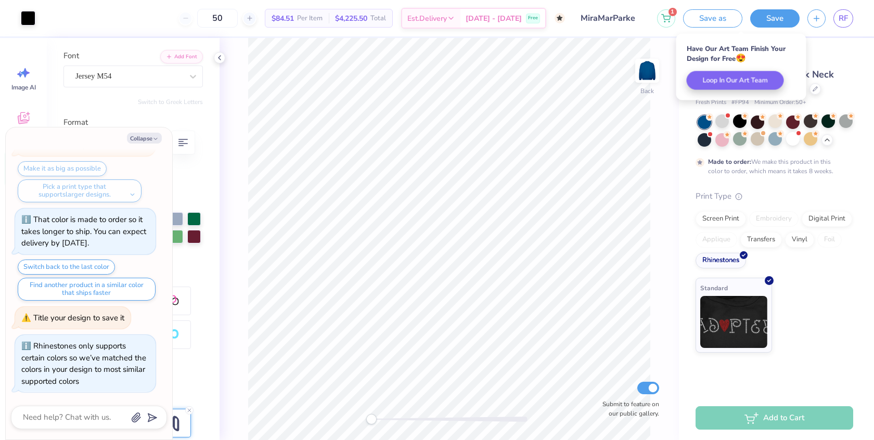
scroll to position [1973, 0]
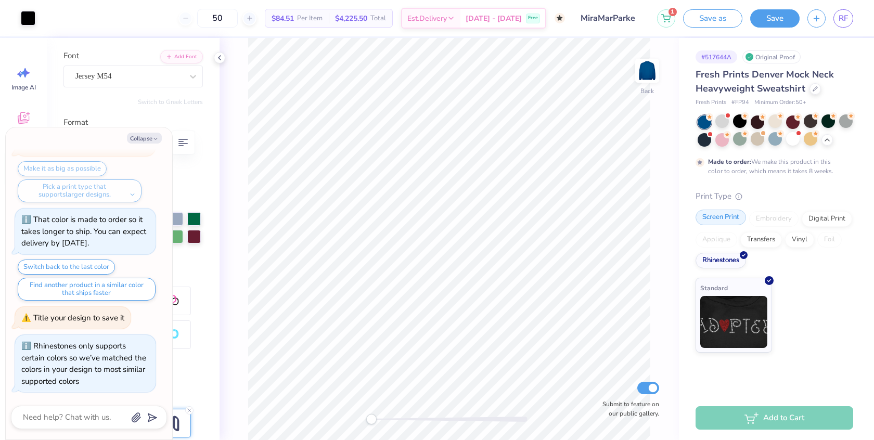
click at [720, 220] on div "Screen Print" at bounding box center [720, 218] width 50 height 16
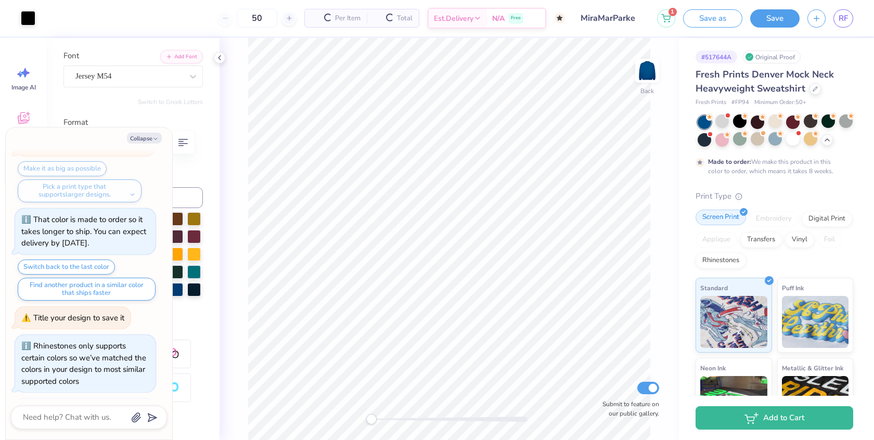
scroll to position [2153, 0]
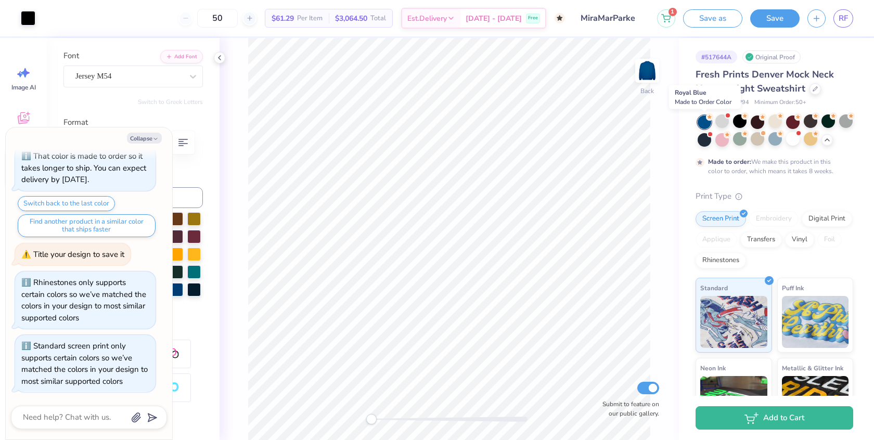
click at [702, 119] on div at bounding box center [705, 122] width 14 height 14
click at [727, 120] on div at bounding box center [722, 121] width 14 height 14
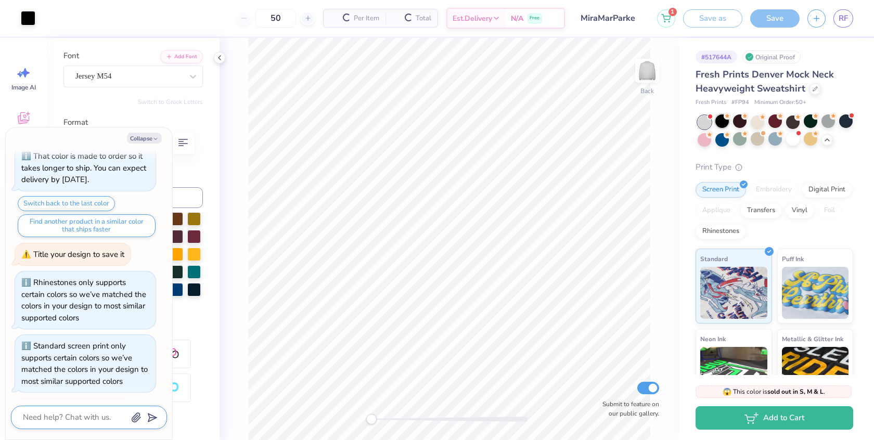
scroll to position [2408, 0]
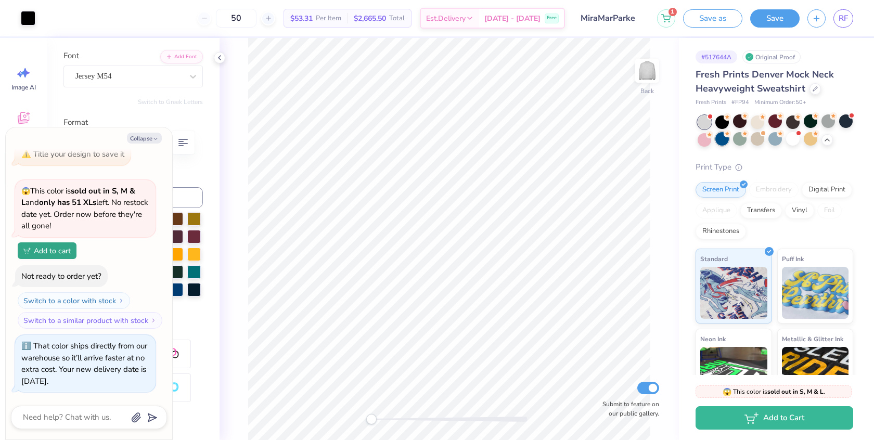
click at [726, 140] on div at bounding box center [722, 139] width 14 height 14
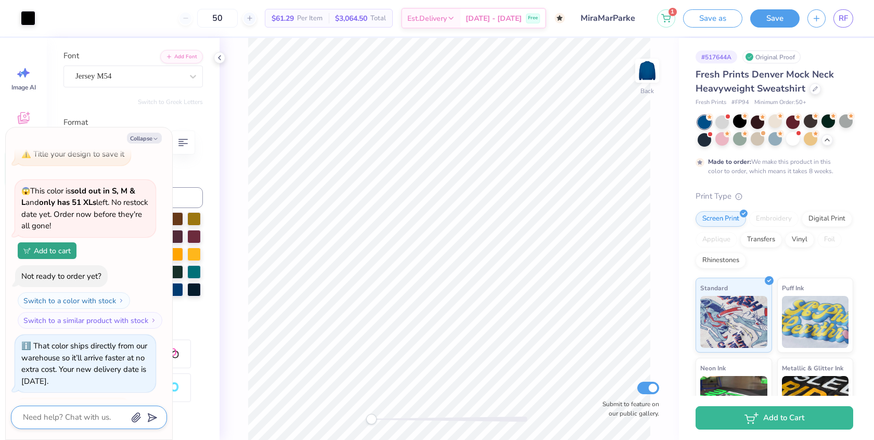
scroll to position [2535, 0]
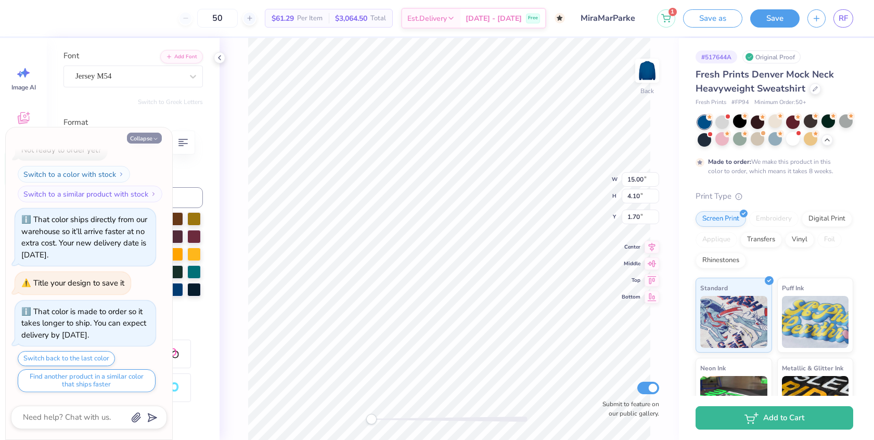
click at [144, 140] on button "Collapse" at bounding box center [144, 138] width 35 height 11
type textarea "x"
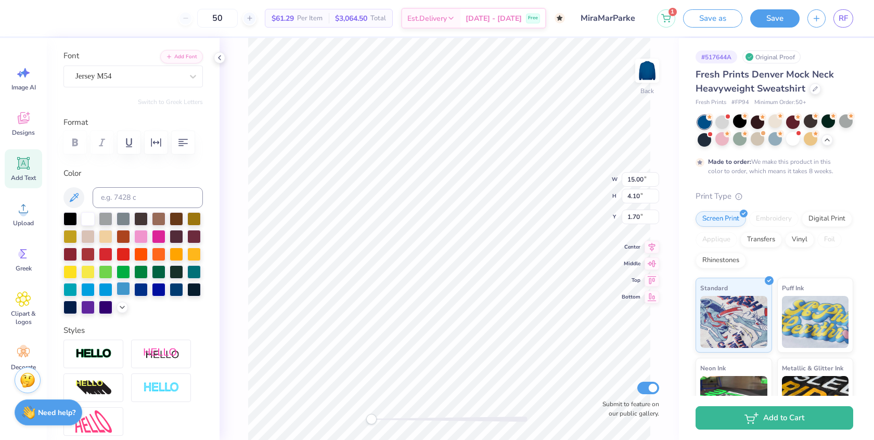
click at [121, 289] on div at bounding box center [124, 289] width 14 height 14
click at [94, 217] on div at bounding box center [88, 218] width 14 height 14
